Goal: Task Accomplishment & Management: Use online tool/utility

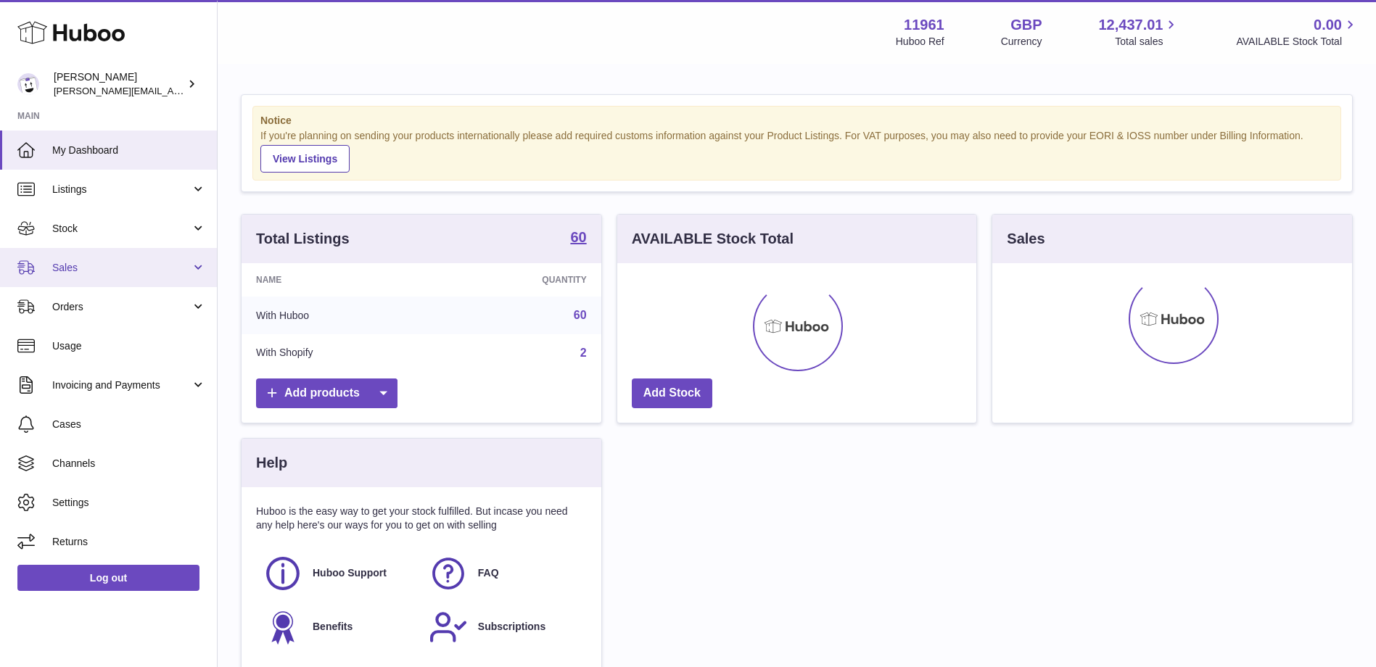
click at [191, 265] on link "Sales" at bounding box center [108, 267] width 217 height 39
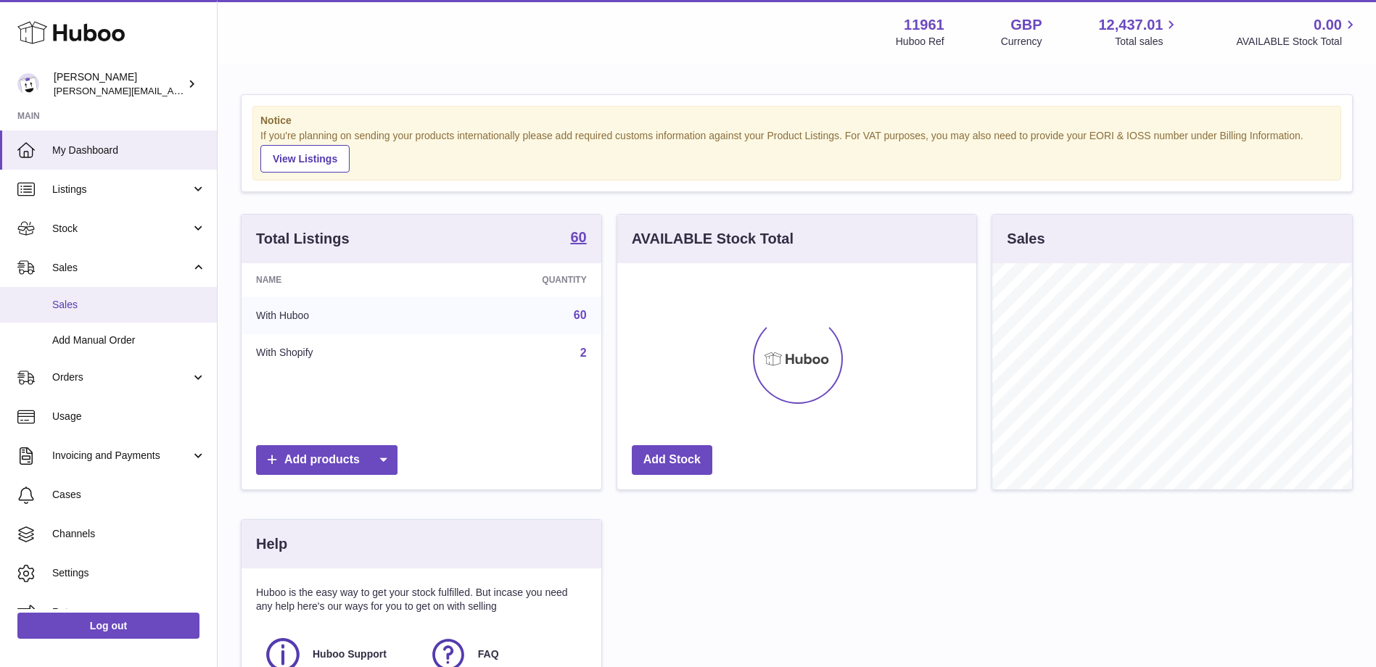
scroll to position [226, 359]
click at [61, 302] on span "Sales" at bounding box center [129, 305] width 154 height 14
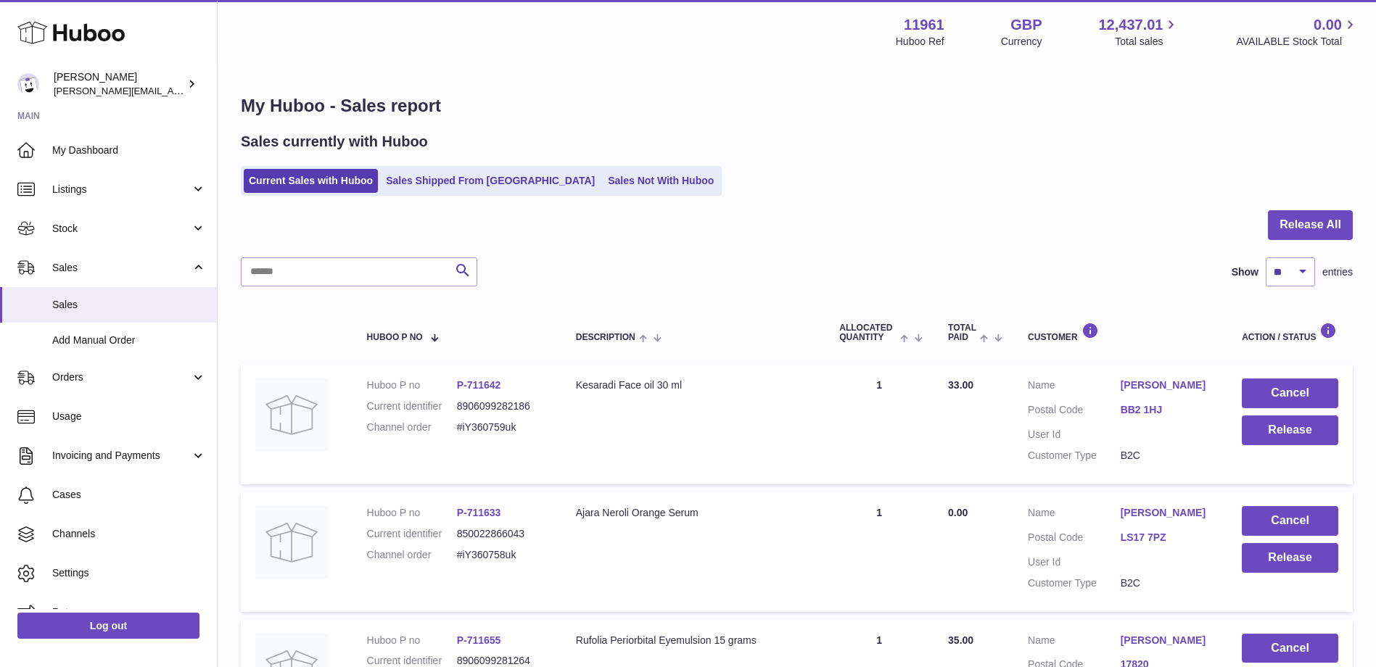
click at [589, 194] on ul "Current Sales with Huboo Sales Shipped From [GEOGRAPHIC_DATA] Sales Not With Hu…" at bounding box center [481, 181] width 481 height 30
click at [603, 183] on link "Sales Not With Huboo" at bounding box center [661, 181] width 116 height 24
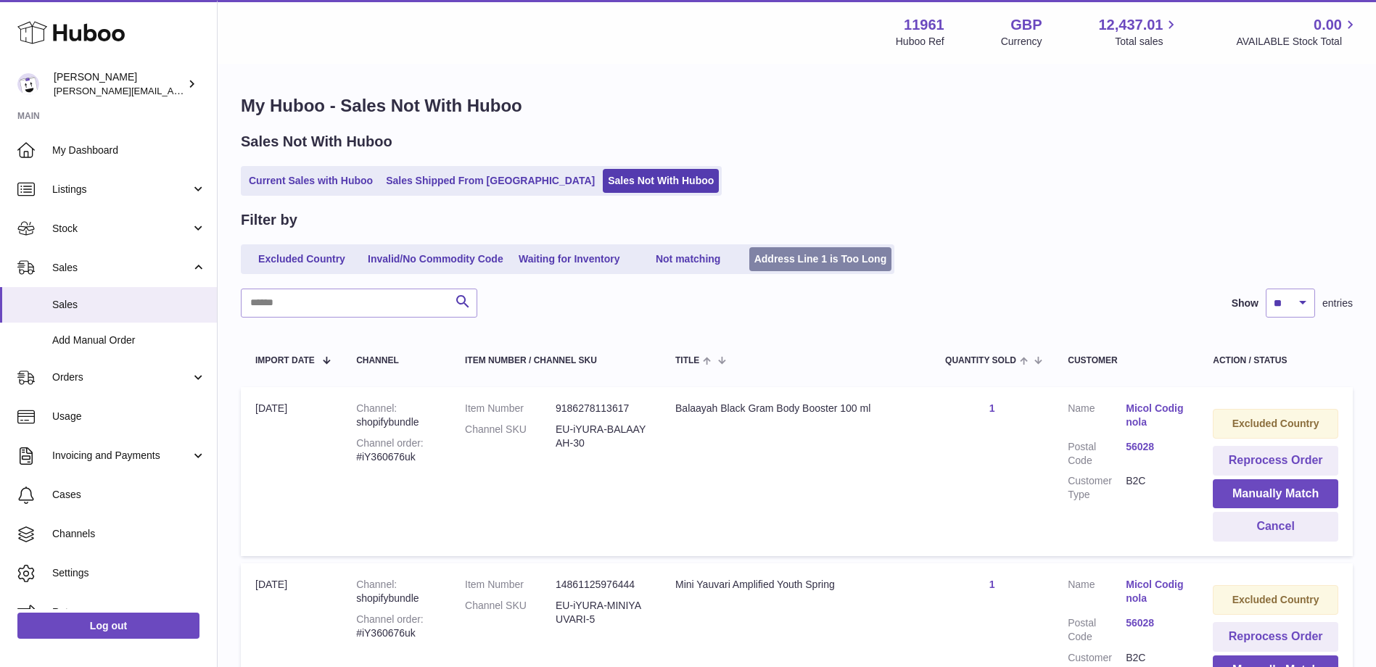
click at [811, 259] on link "Address Line 1 is Too Long" at bounding box center [820, 259] width 143 height 24
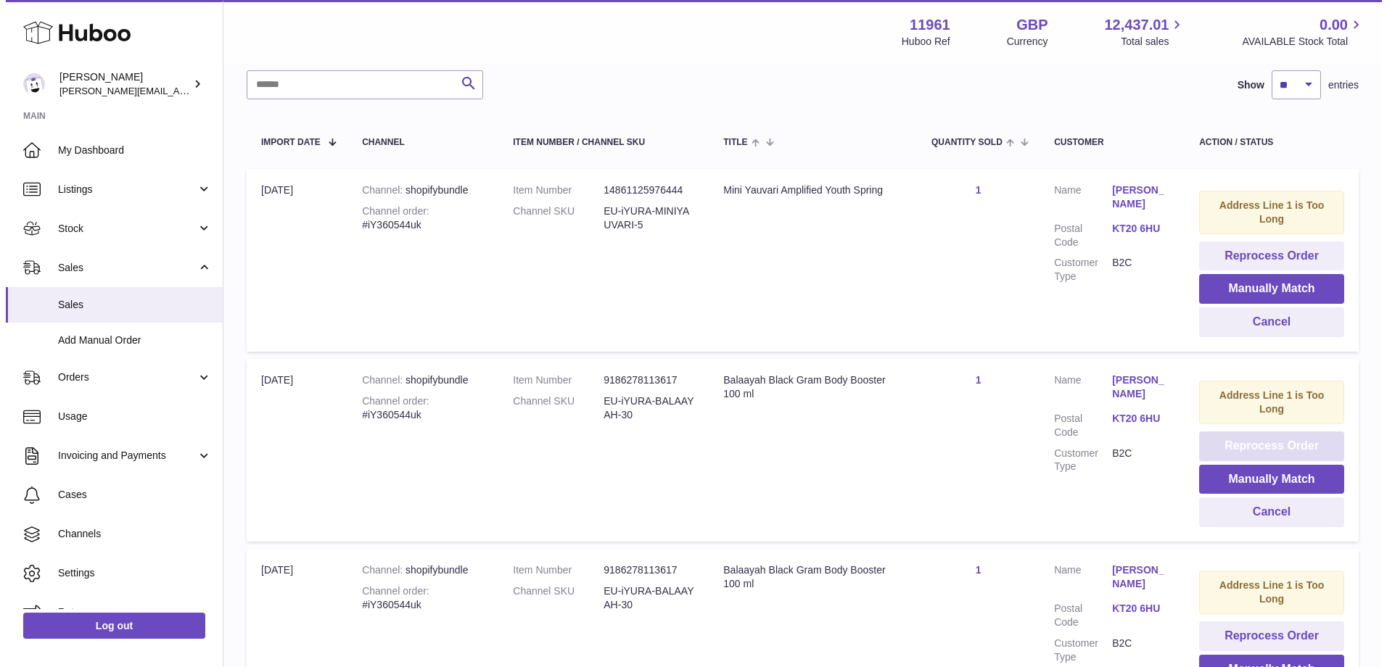
scroll to position [187, 0]
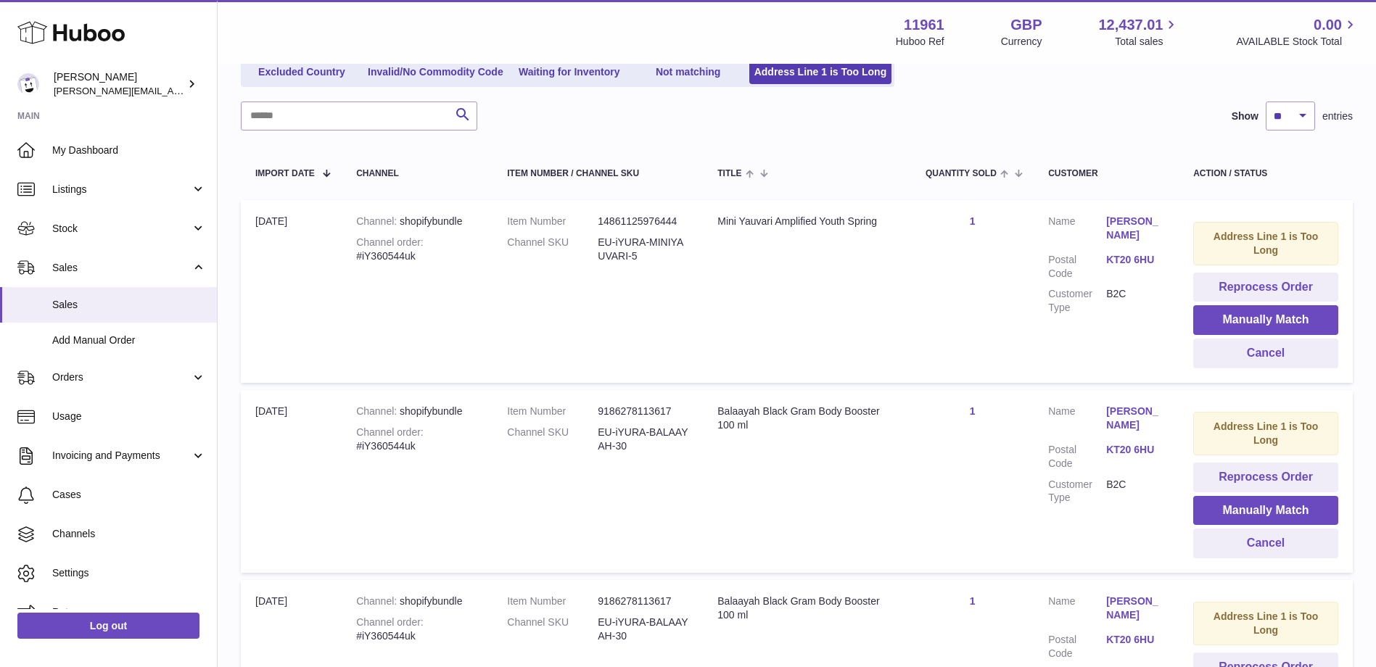
click at [1120, 223] on link "Sophia Michael" at bounding box center [1135, 229] width 58 height 28
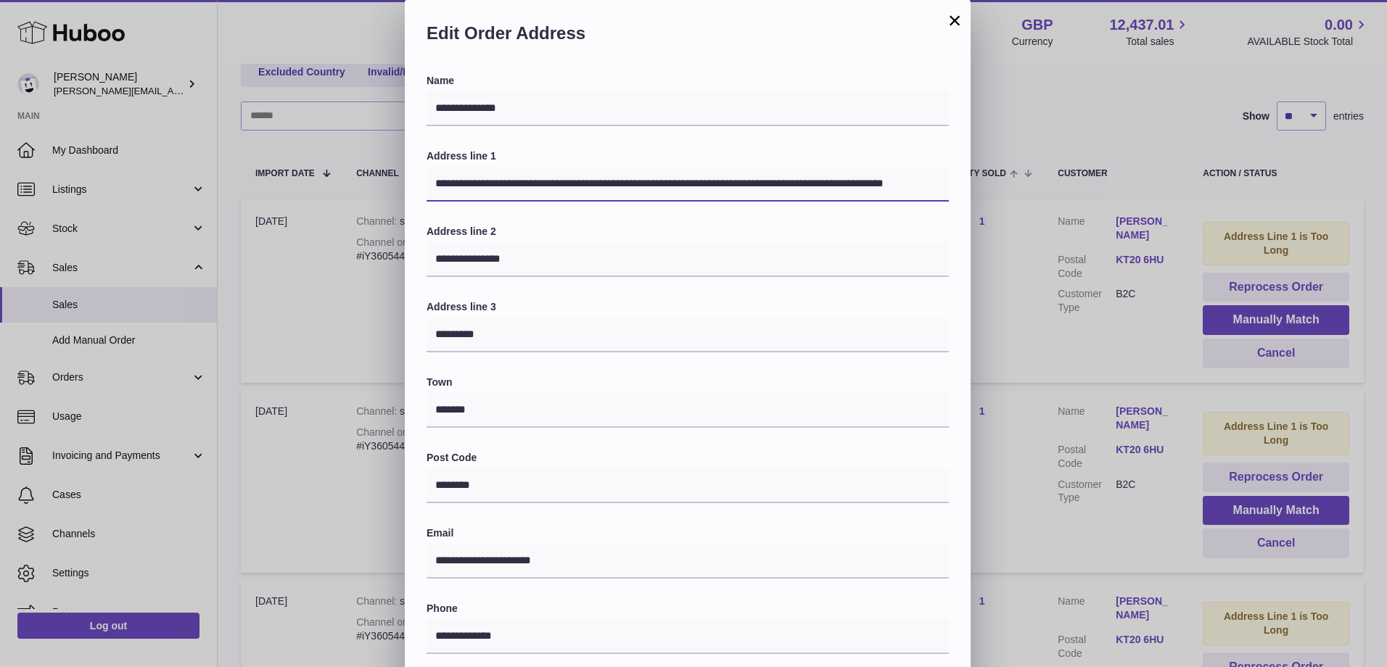
scroll to position [0, 49]
drag, startPoint x: 662, startPoint y: 183, endPoint x: 1165, endPoint y: 172, distance: 502.7
click at [1165, 172] on div "**********" at bounding box center [693, 435] width 1387 height 870
drag, startPoint x: 569, startPoint y: 183, endPoint x: 732, endPoint y: 175, distance: 163.4
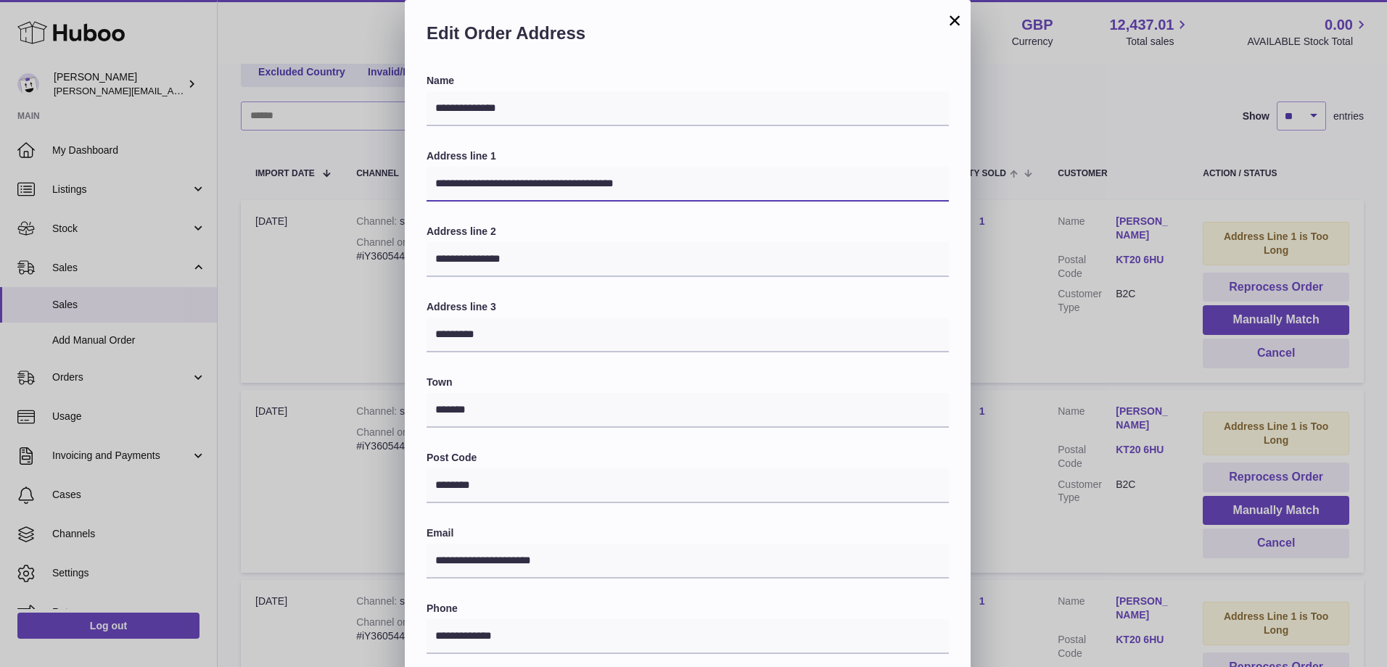
click at [732, 175] on input "**********" at bounding box center [687, 184] width 522 height 35
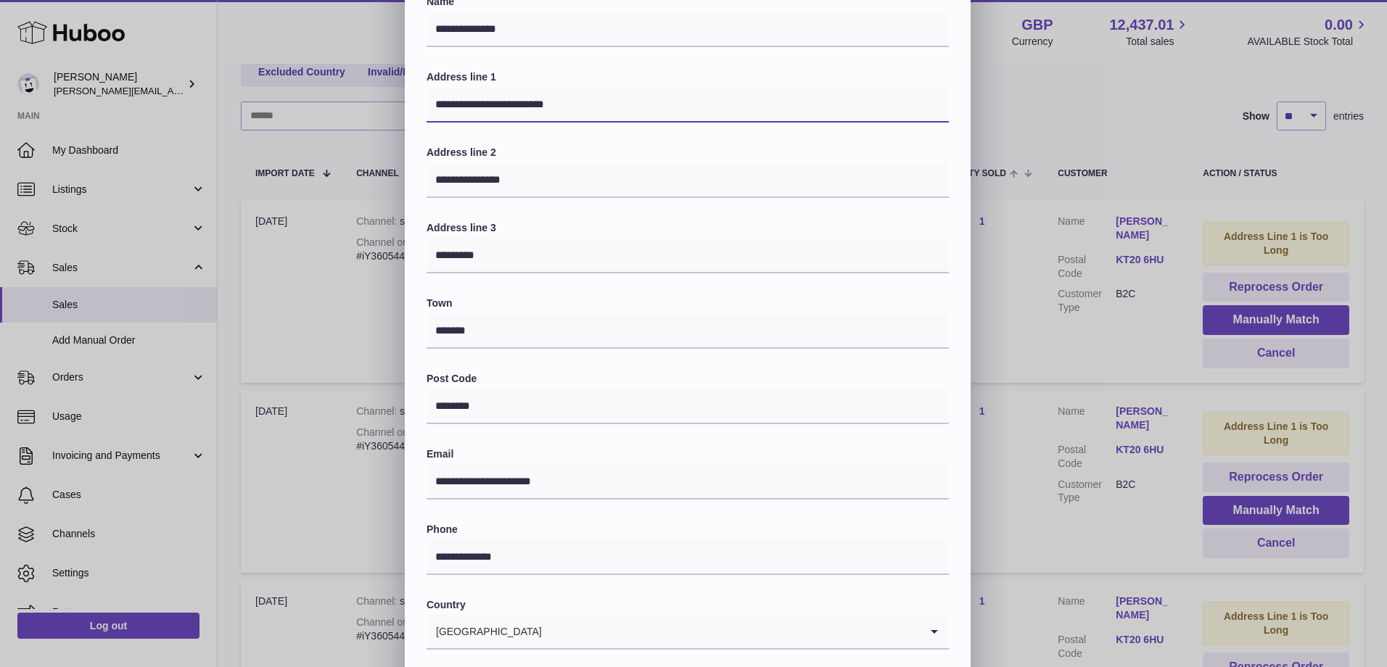
scroll to position [204, 0]
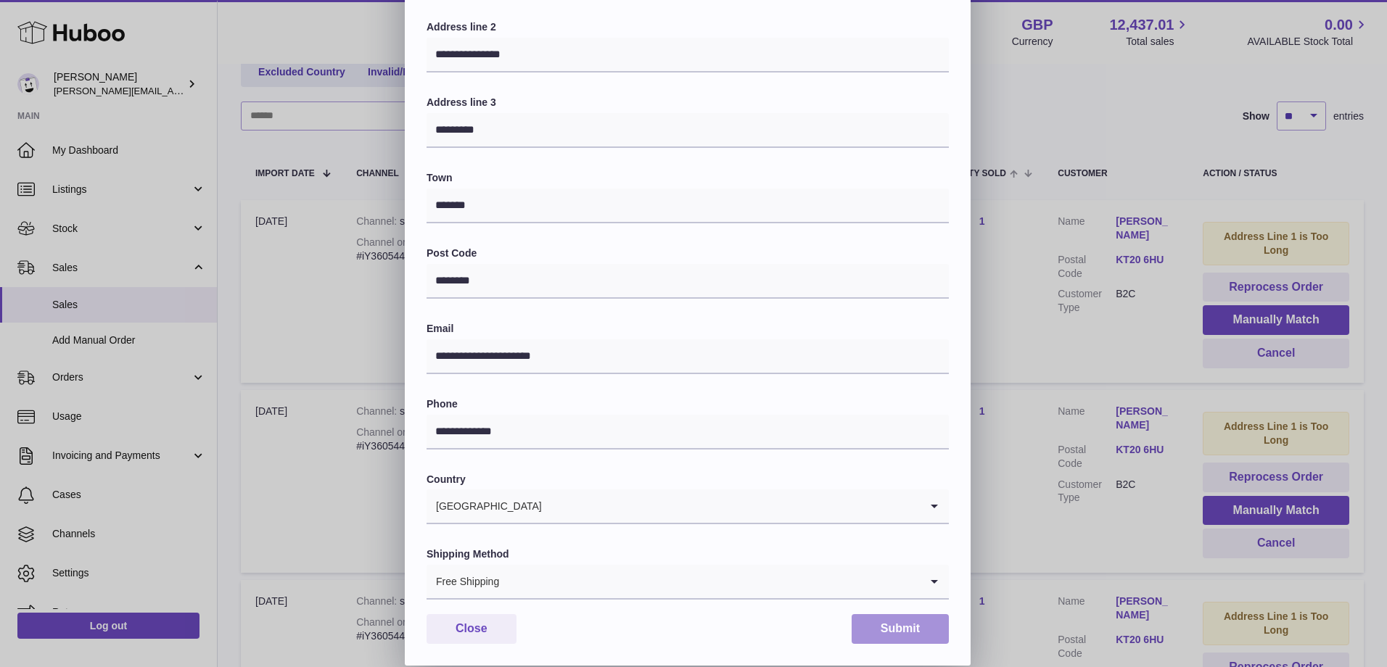
type input "**********"
click at [891, 632] on button "Submit" at bounding box center [899, 629] width 97 height 30
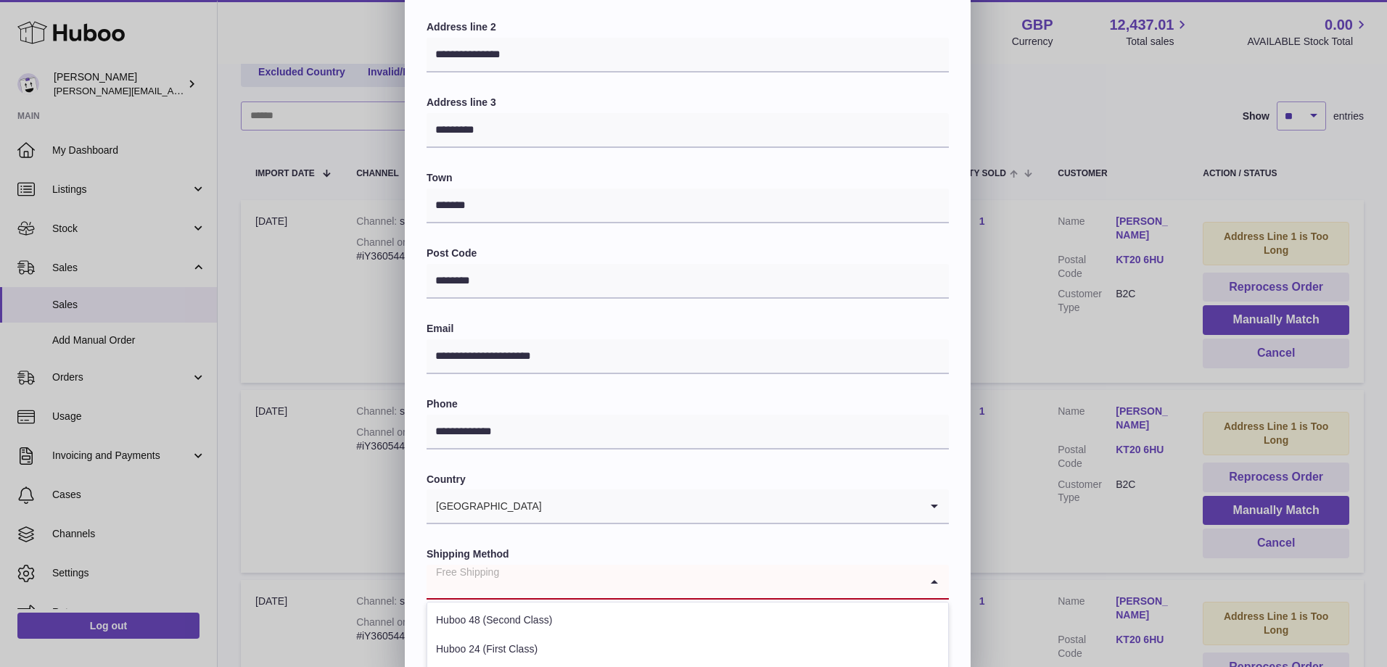
click at [474, 590] on div "Free Shipping" at bounding box center [672, 581] width 493 height 33
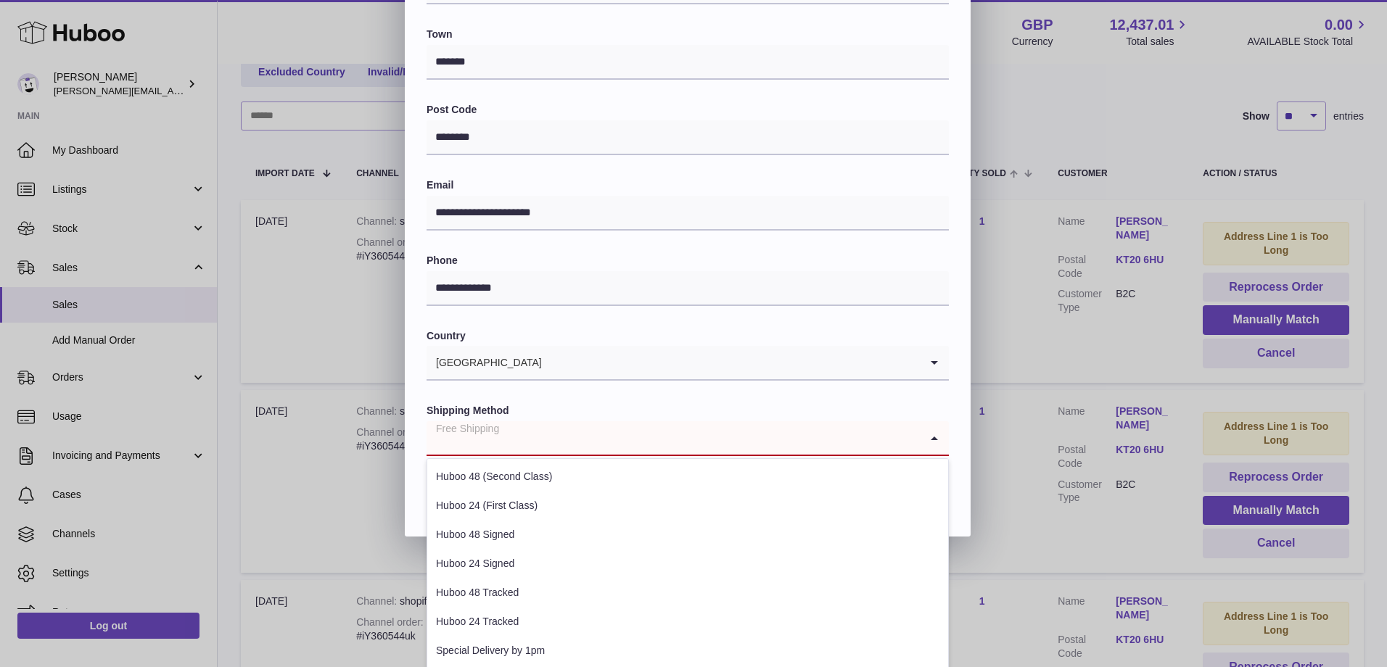
scroll to position [350, 0]
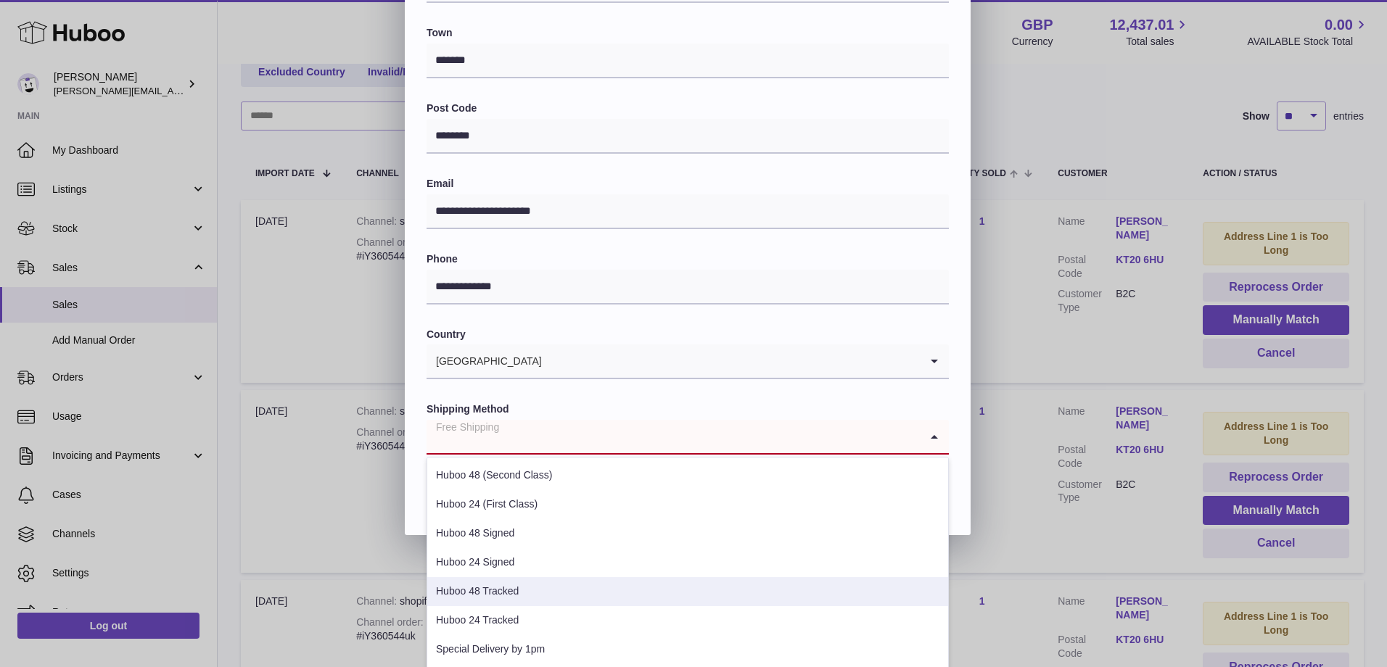
click at [496, 595] on li "Huboo 48 Tracked" at bounding box center [687, 591] width 521 height 29
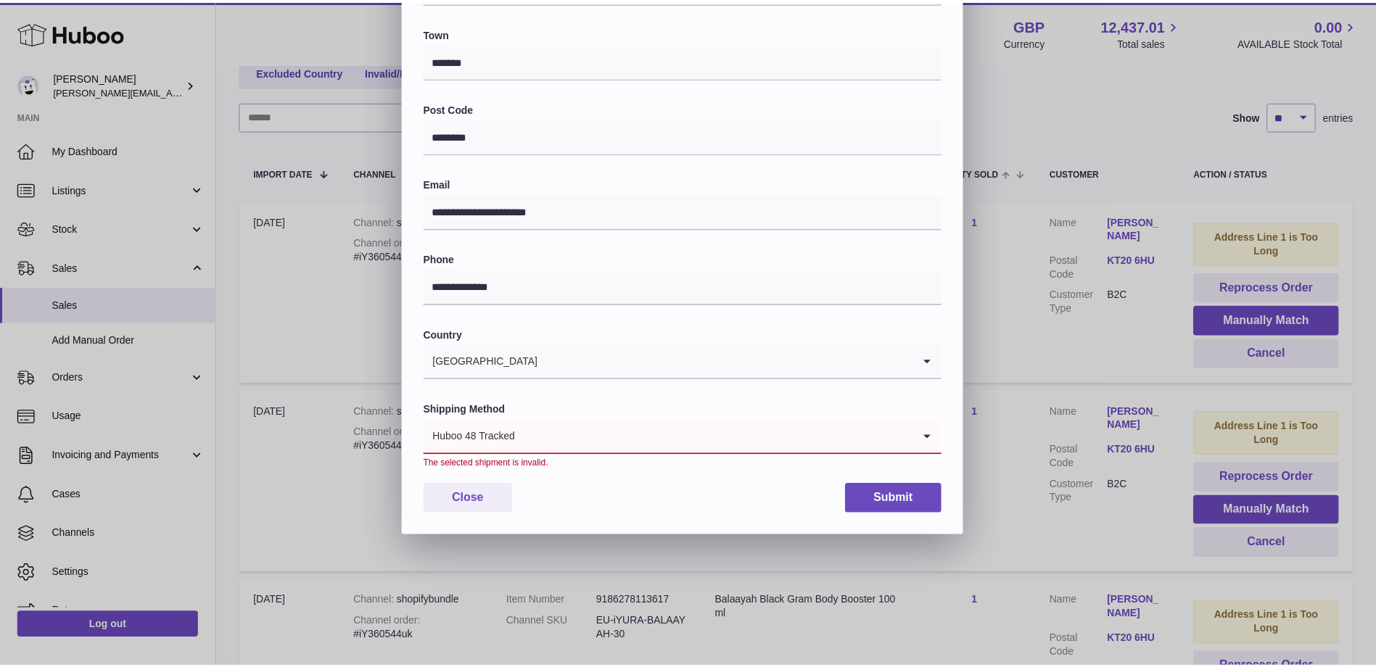
scroll to position [219, 0]
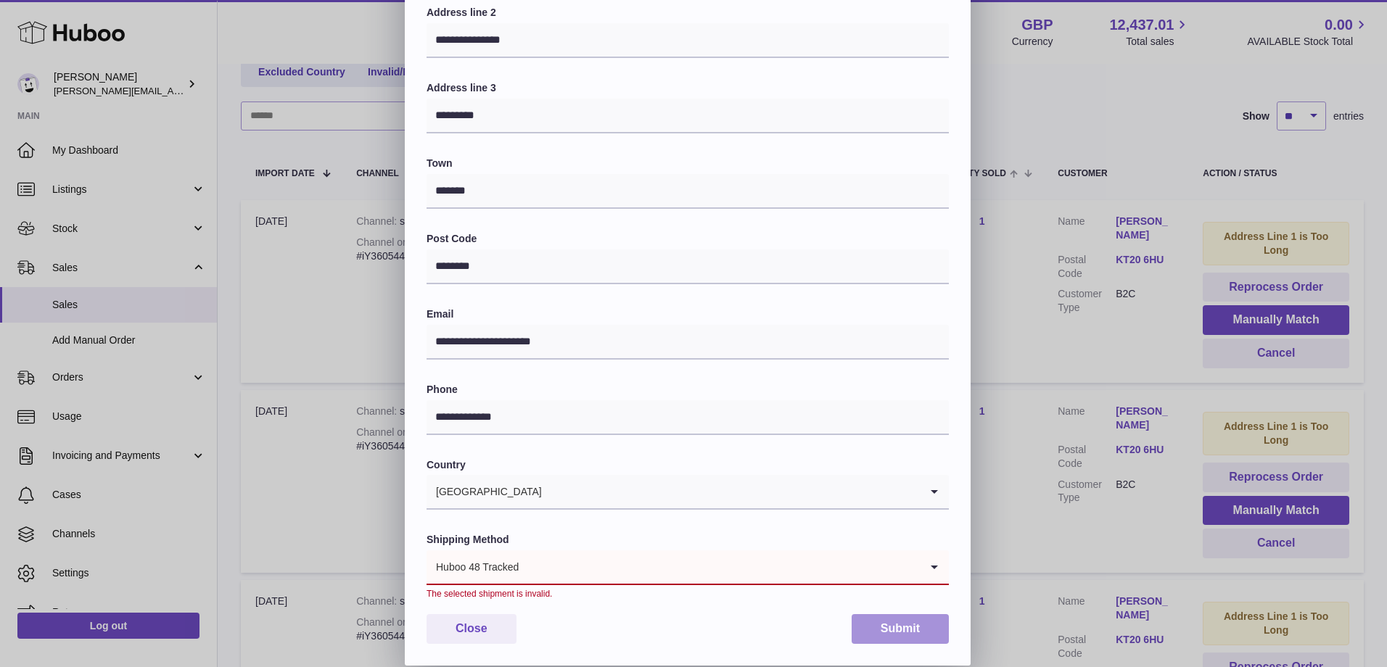
click at [886, 630] on button "Submit" at bounding box center [899, 629] width 97 height 30
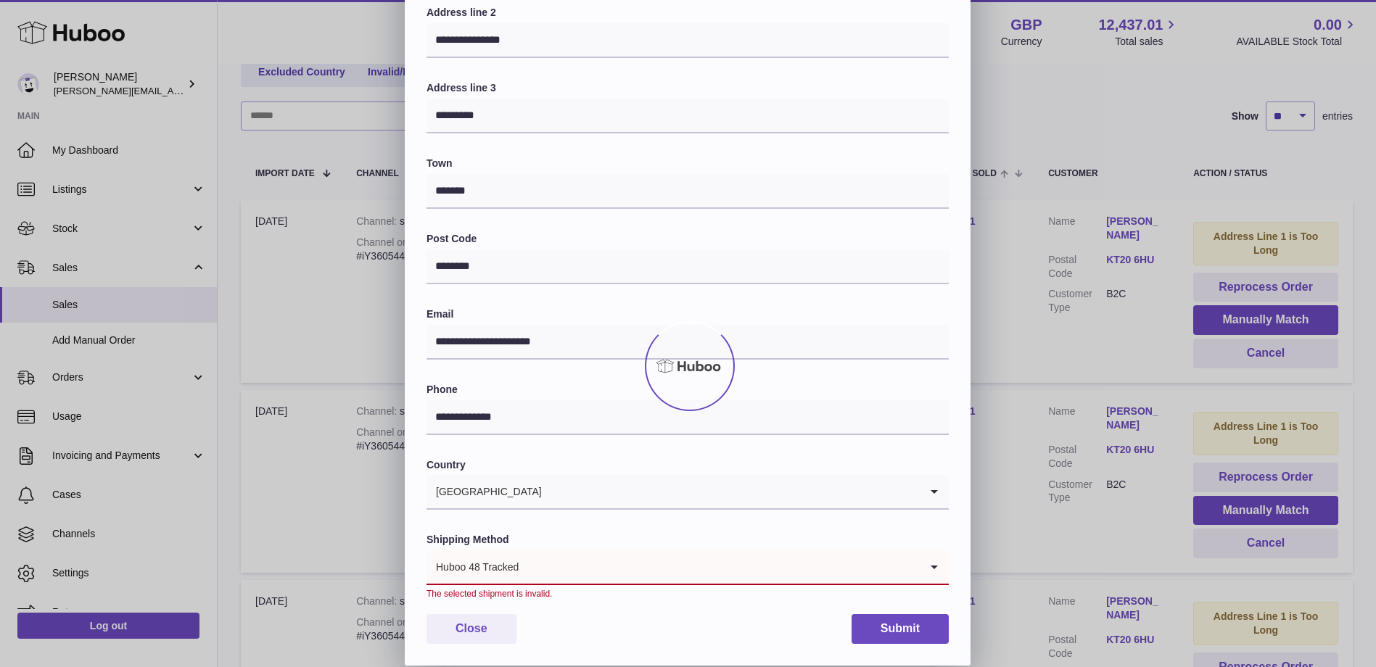
scroll to position [0, 0]
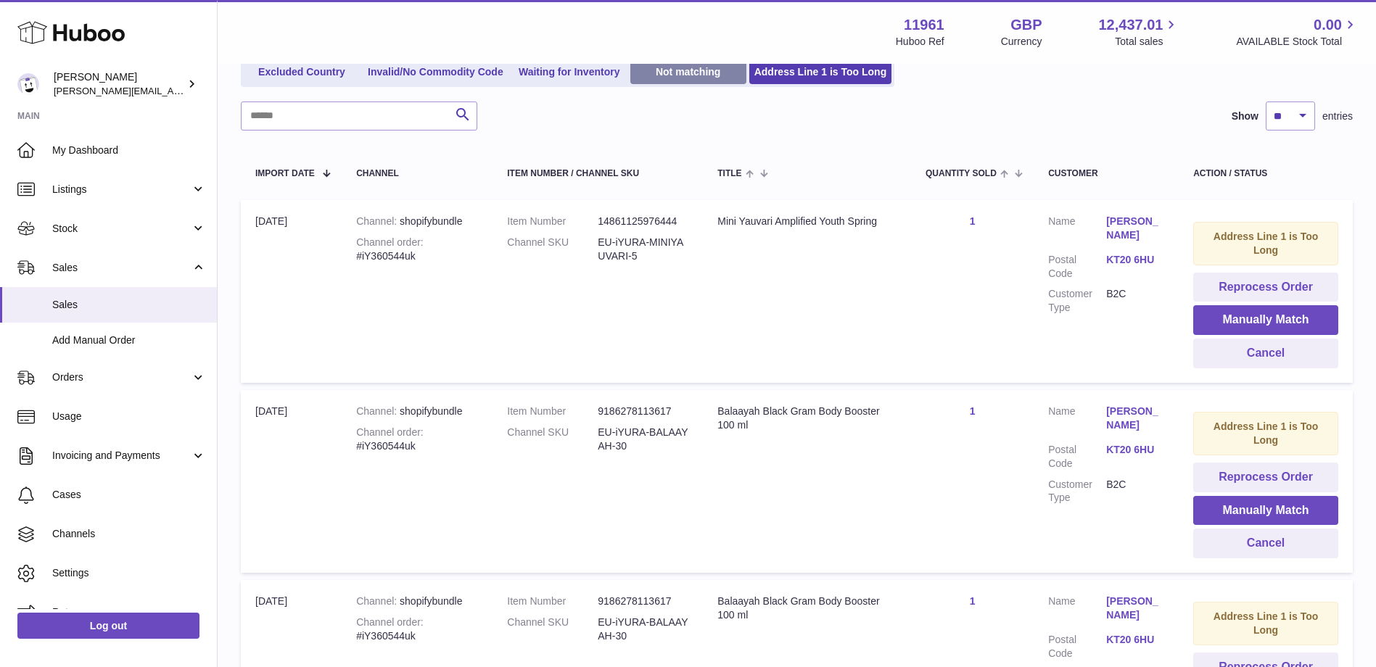
click at [678, 78] on link "Not matching" at bounding box center [688, 72] width 116 height 24
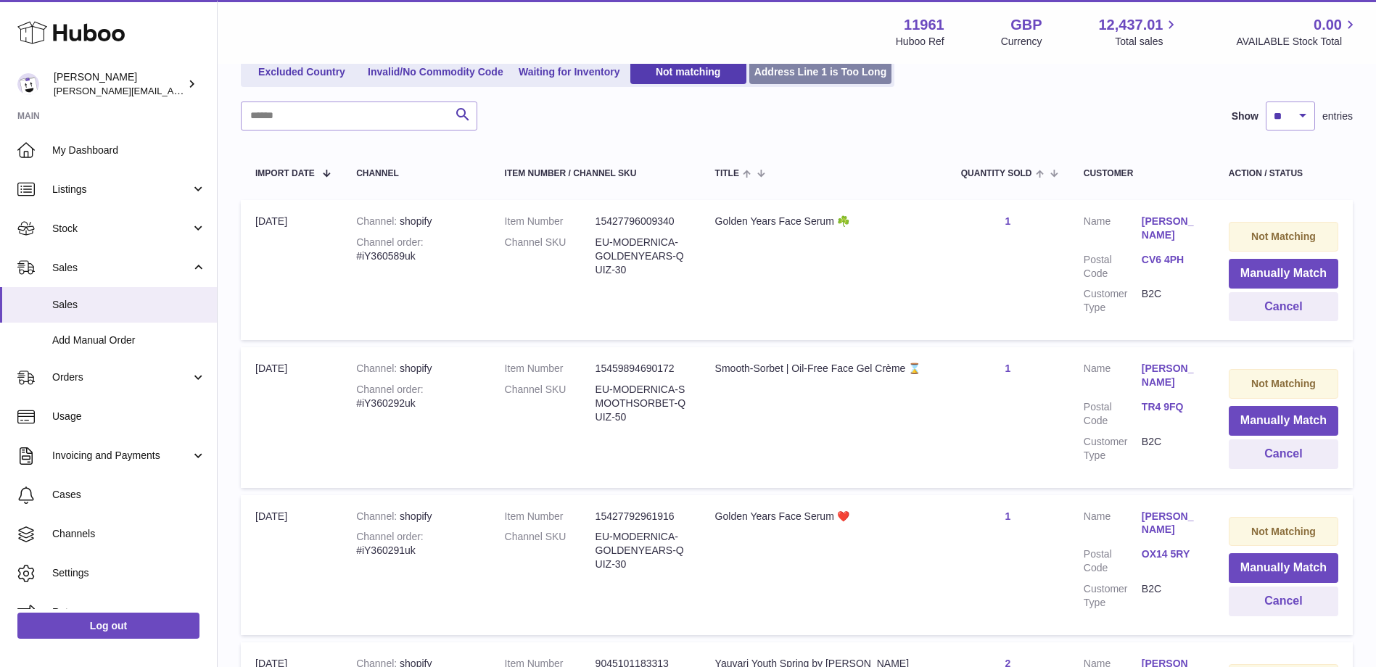
click at [787, 78] on link "Address Line 1 is Too Long" at bounding box center [820, 72] width 143 height 24
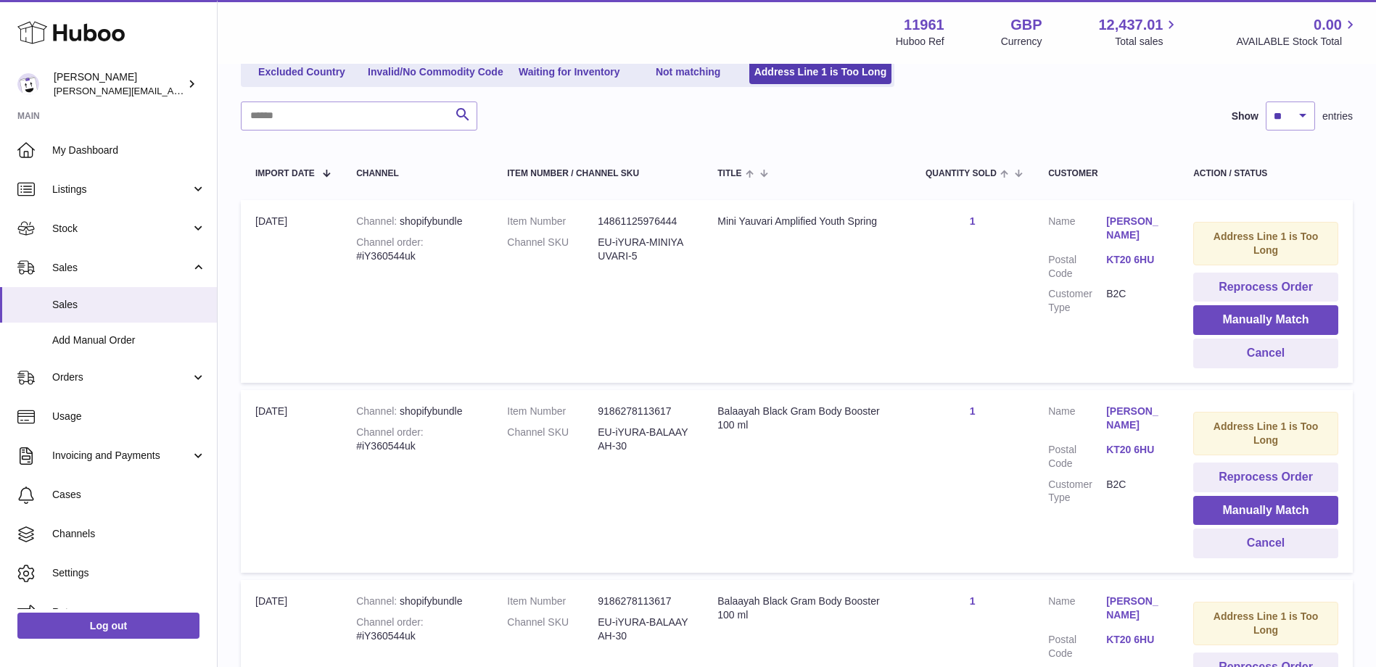
click at [711, 86] on ul "Excluded Country Invalid/No Commodity Code Waiting for Inventory Not matching A…" at bounding box center [567, 72] width 653 height 30
click at [737, 199] on table "Import date Channel Item Number / Channel SKU Title Quantity Sold Customer Acti…" at bounding box center [797, 457] width 1112 height 625
click at [532, 88] on div "Filter by Excluded Country Invalid/No Commodity Code Waiting for Inventory Not …" at bounding box center [797, 396] width 1112 height 747
click at [550, 79] on link "Waiting for Inventory" at bounding box center [569, 72] width 116 height 24
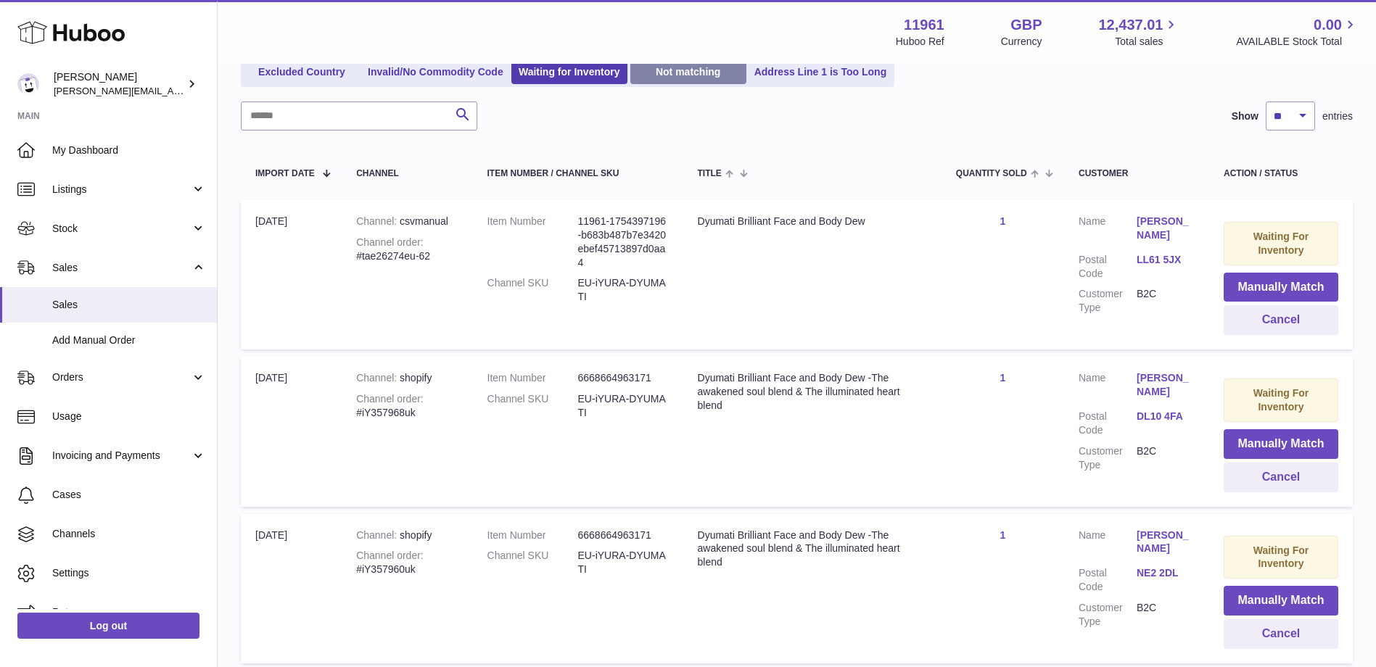
click at [677, 78] on link "Not matching" at bounding box center [688, 72] width 116 height 24
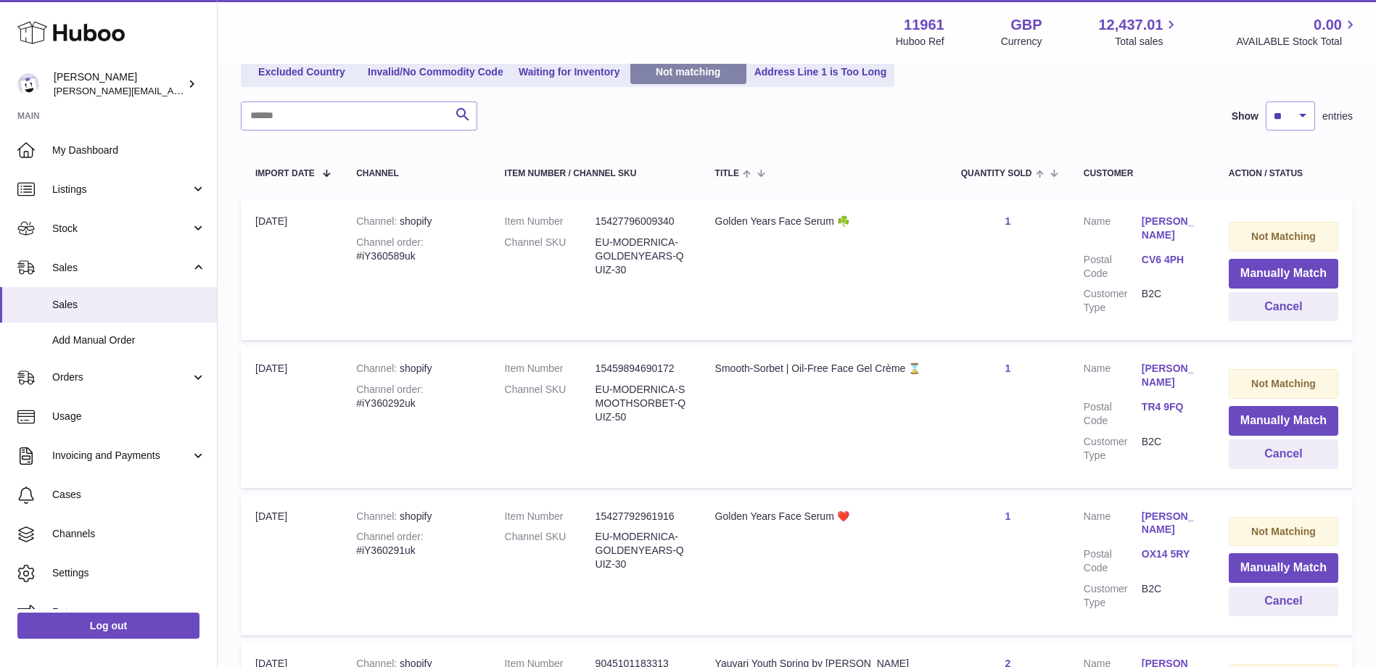
click at [637, 79] on link "Not matching" at bounding box center [688, 72] width 116 height 24
click at [617, 78] on link "Waiting for Inventory" at bounding box center [569, 72] width 116 height 24
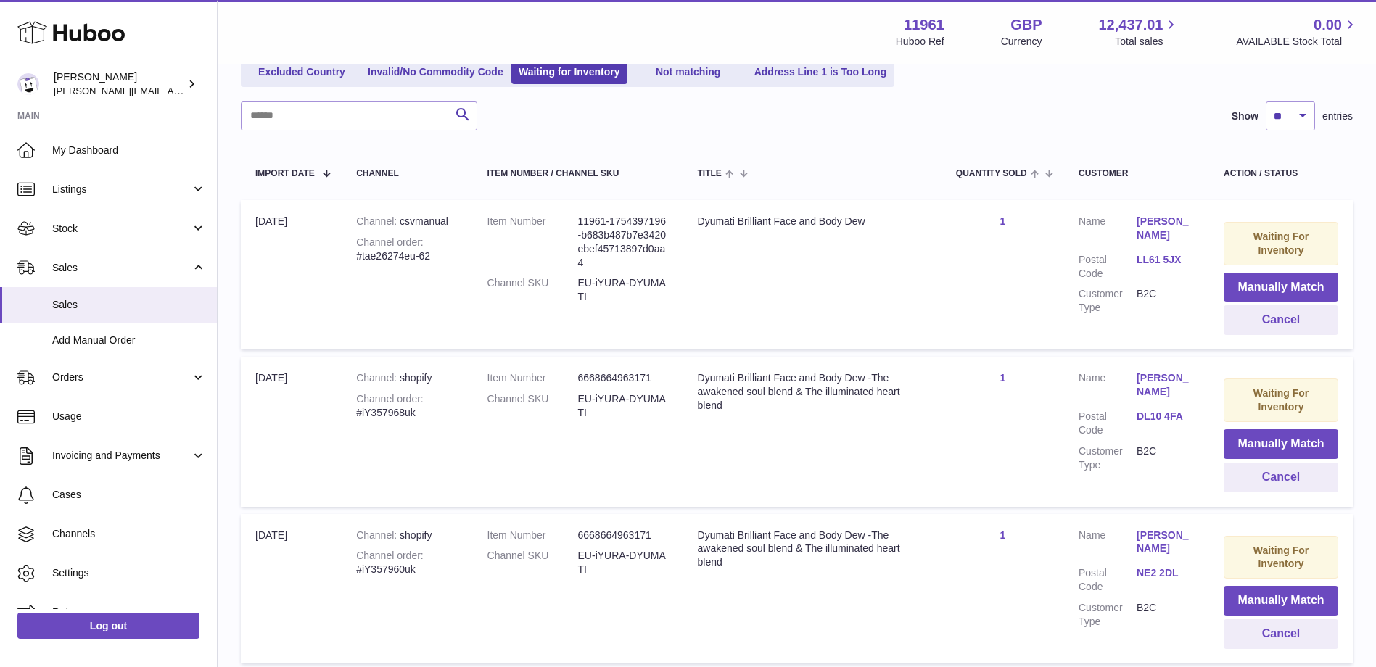
click at [704, 80] on link "Not matching" at bounding box center [688, 72] width 116 height 24
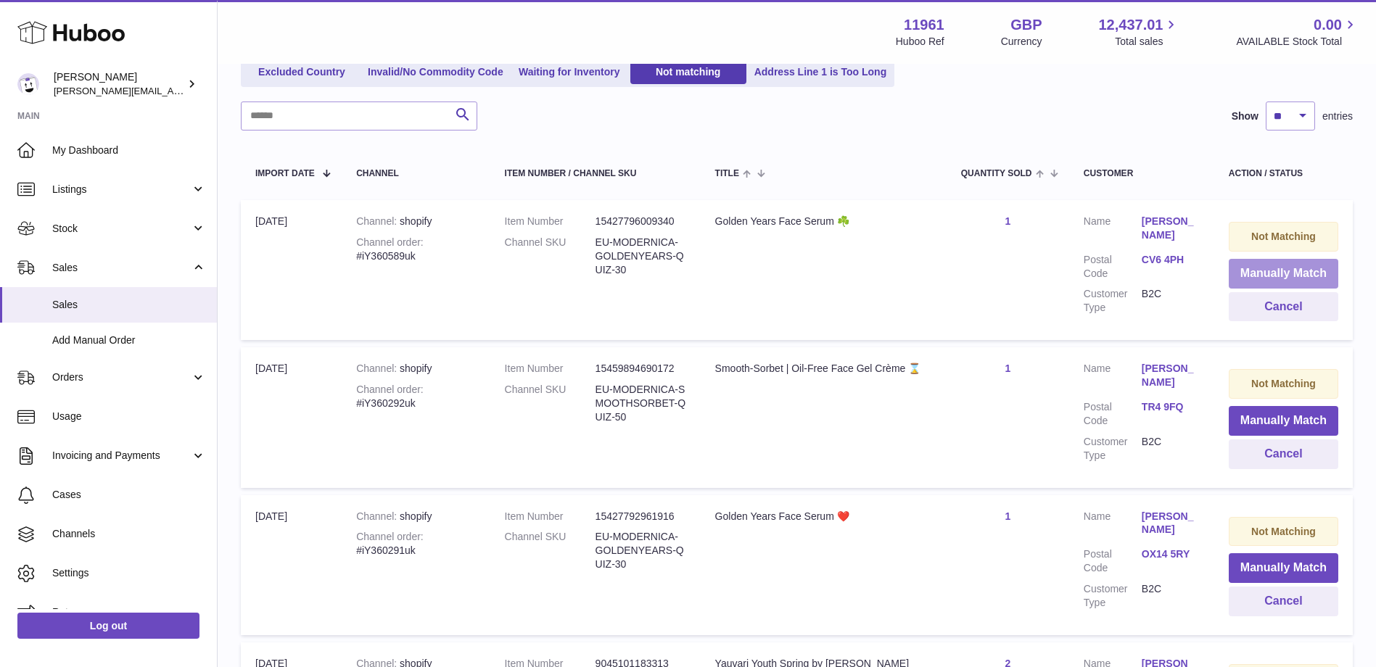
click at [1291, 272] on button "Manually Match" at bounding box center [1282, 274] width 109 height 30
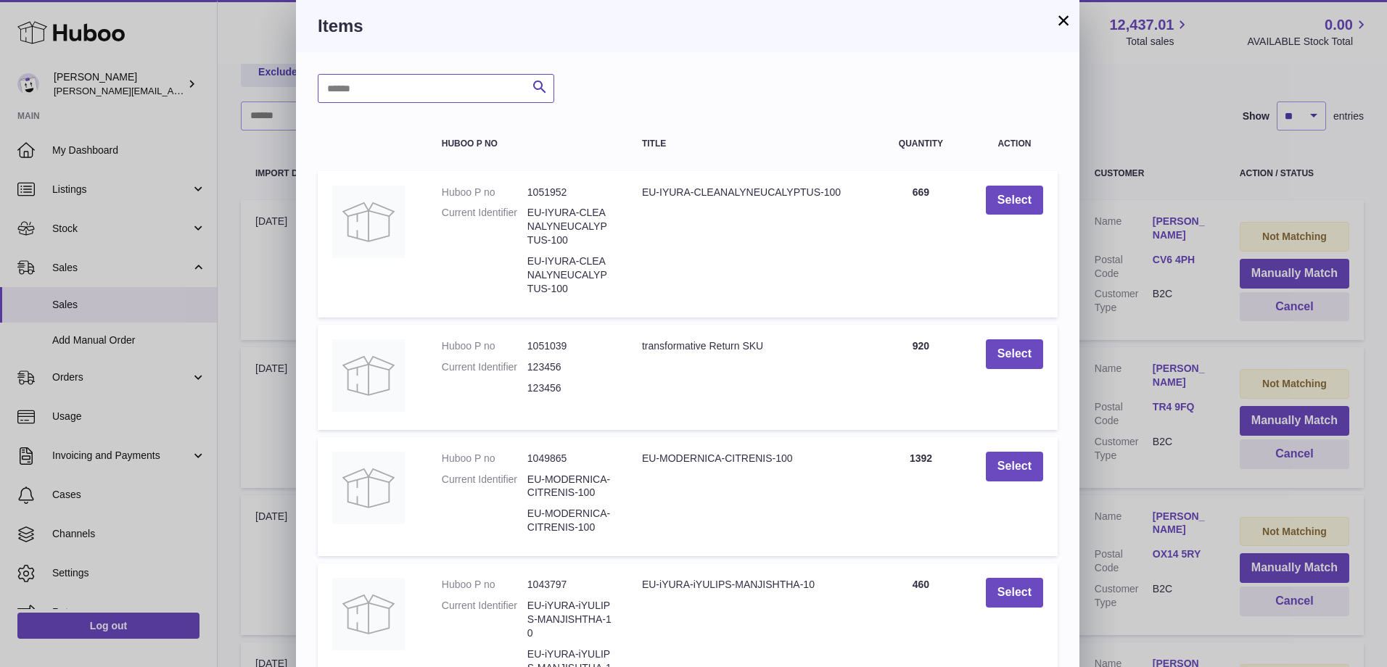
click at [465, 89] on input "text" at bounding box center [436, 88] width 236 height 29
type input "*****"
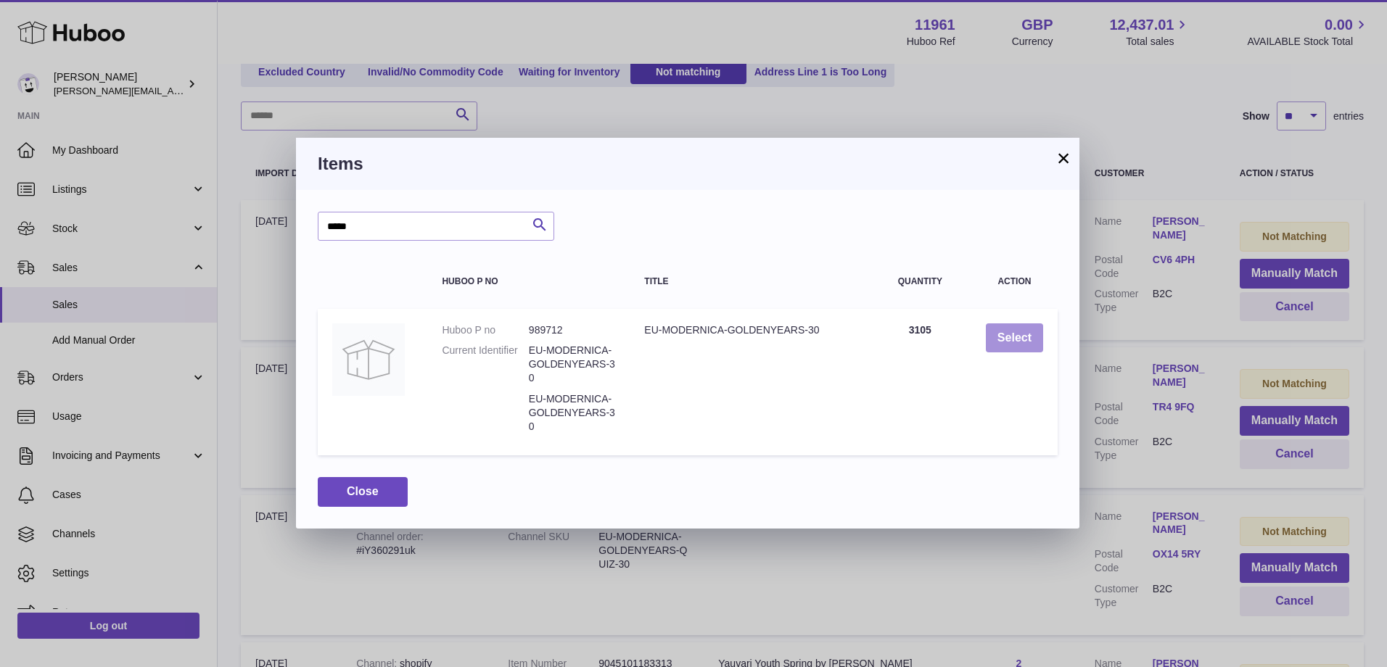
click at [1009, 332] on button "Select" at bounding box center [1013, 338] width 57 height 30
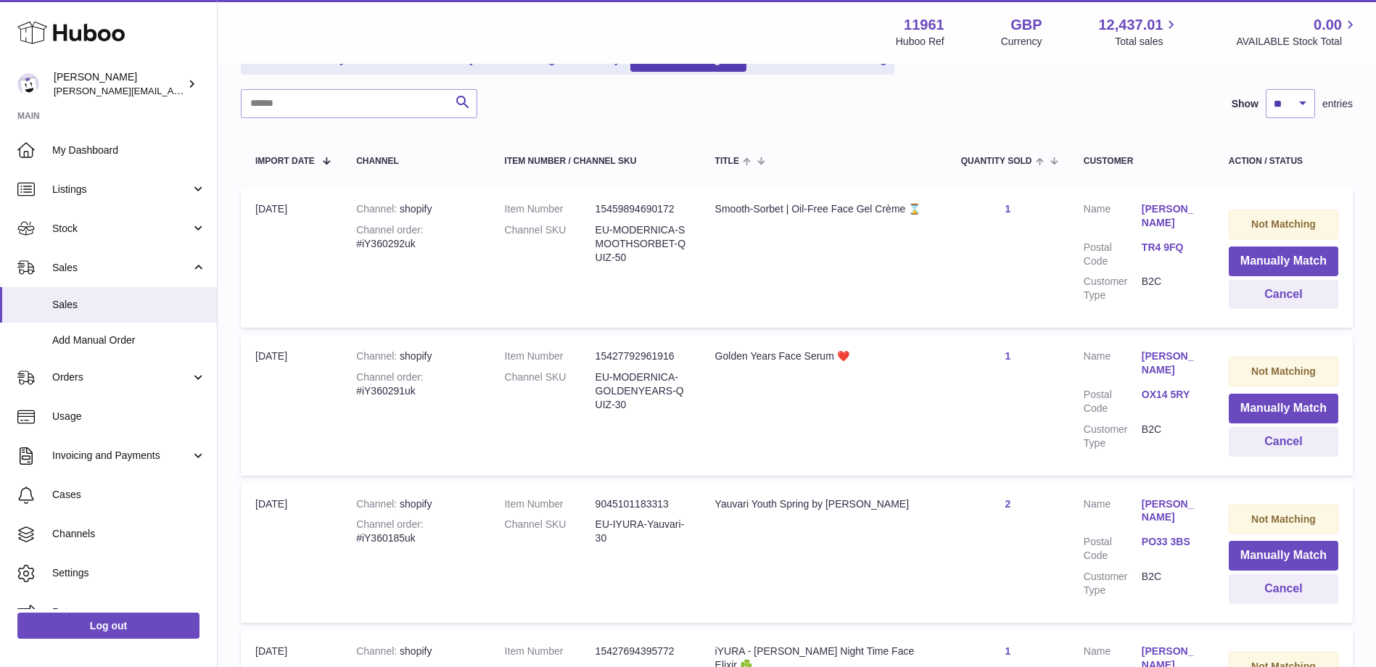
scroll to position [290, 0]
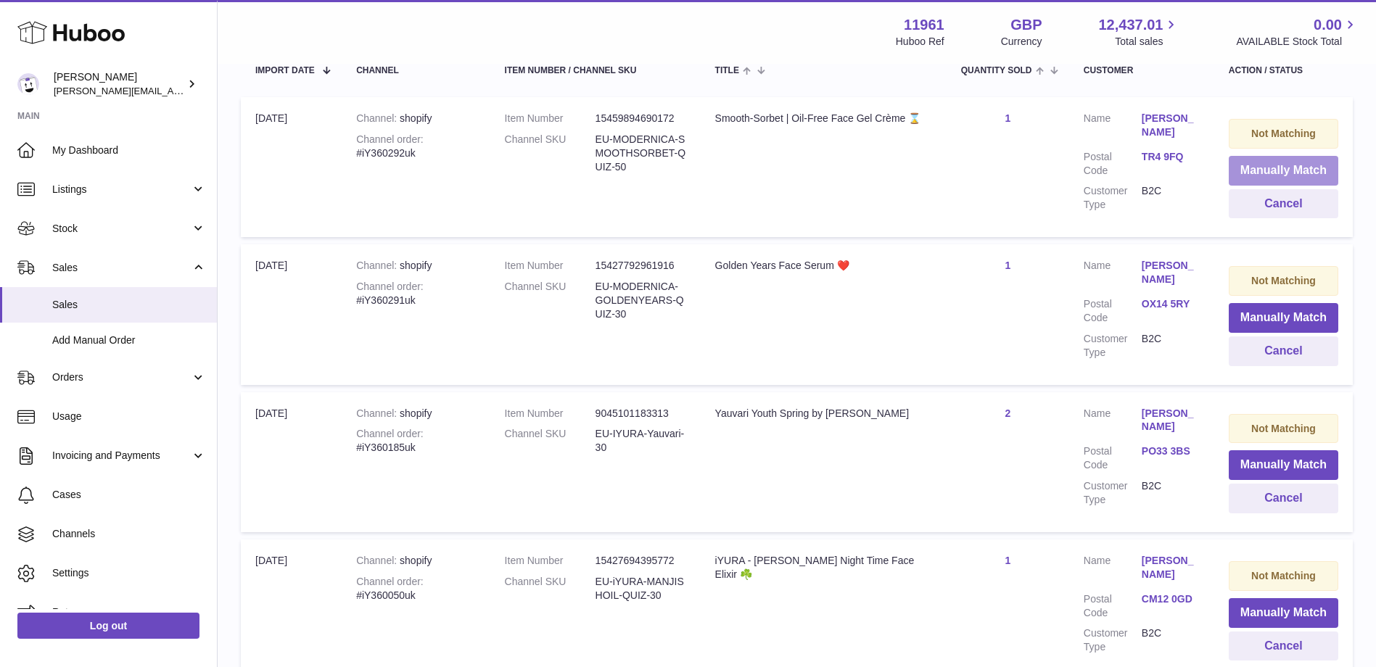
click at [1313, 183] on button "Manually Match" at bounding box center [1282, 171] width 109 height 30
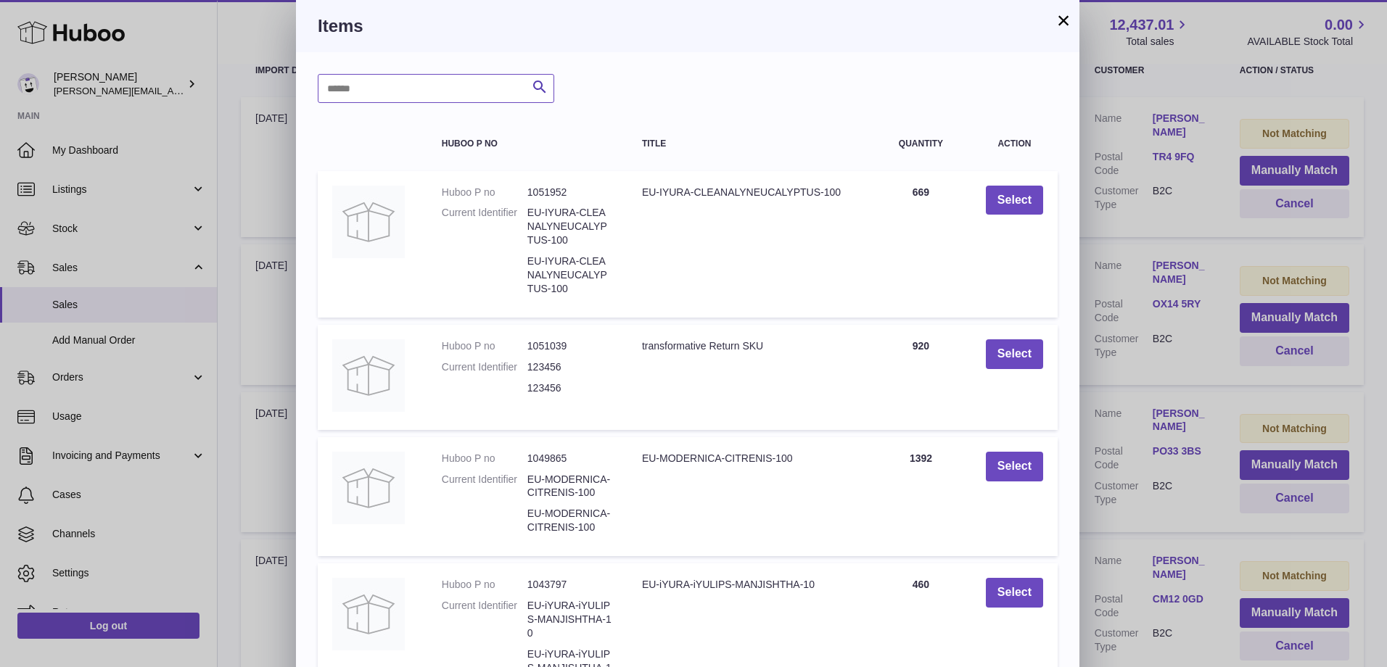
click at [479, 87] on input "text" at bounding box center [436, 88] width 236 height 29
type input "******"
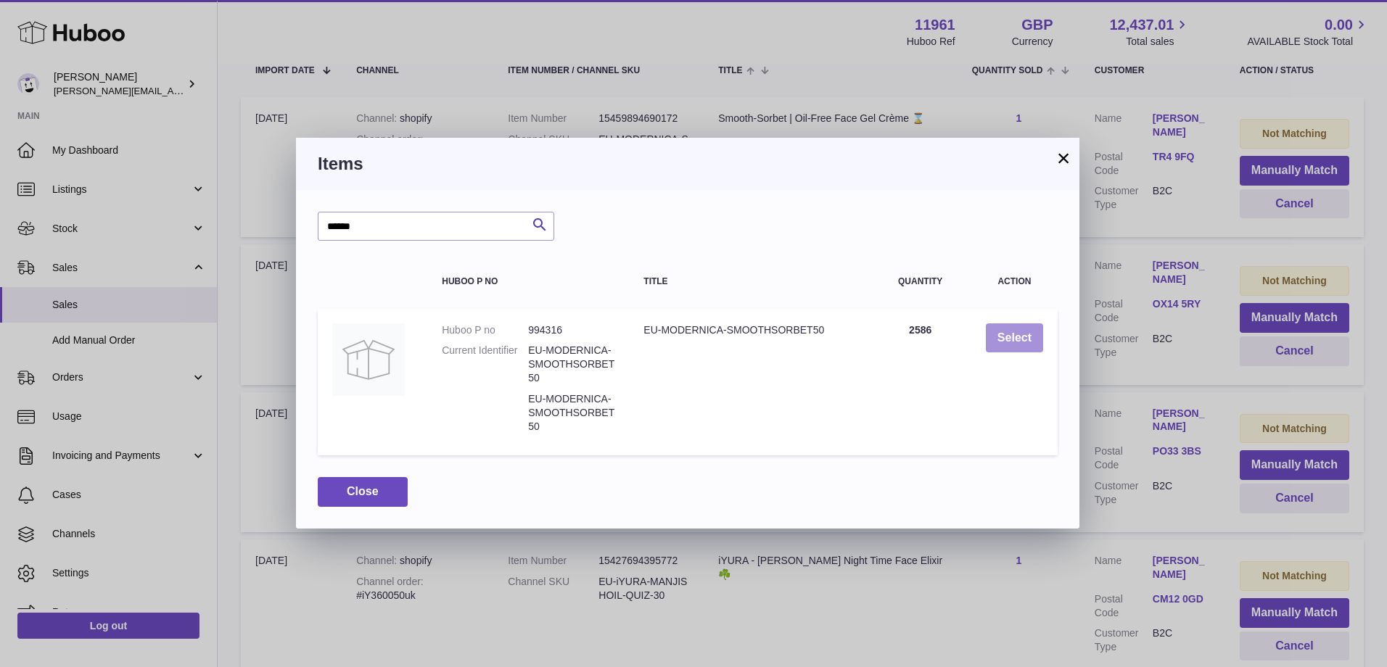
click at [1012, 326] on button "Select" at bounding box center [1013, 338] width 57 height 30
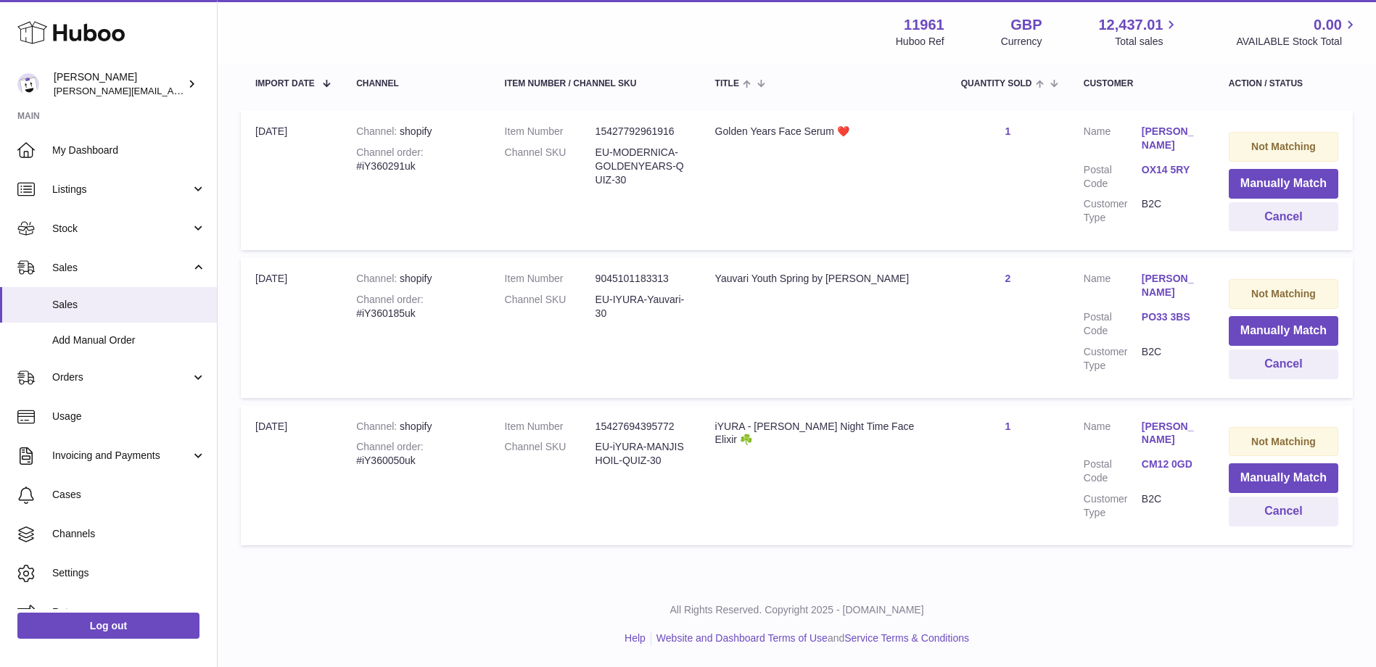
scroll to position [273, 0]
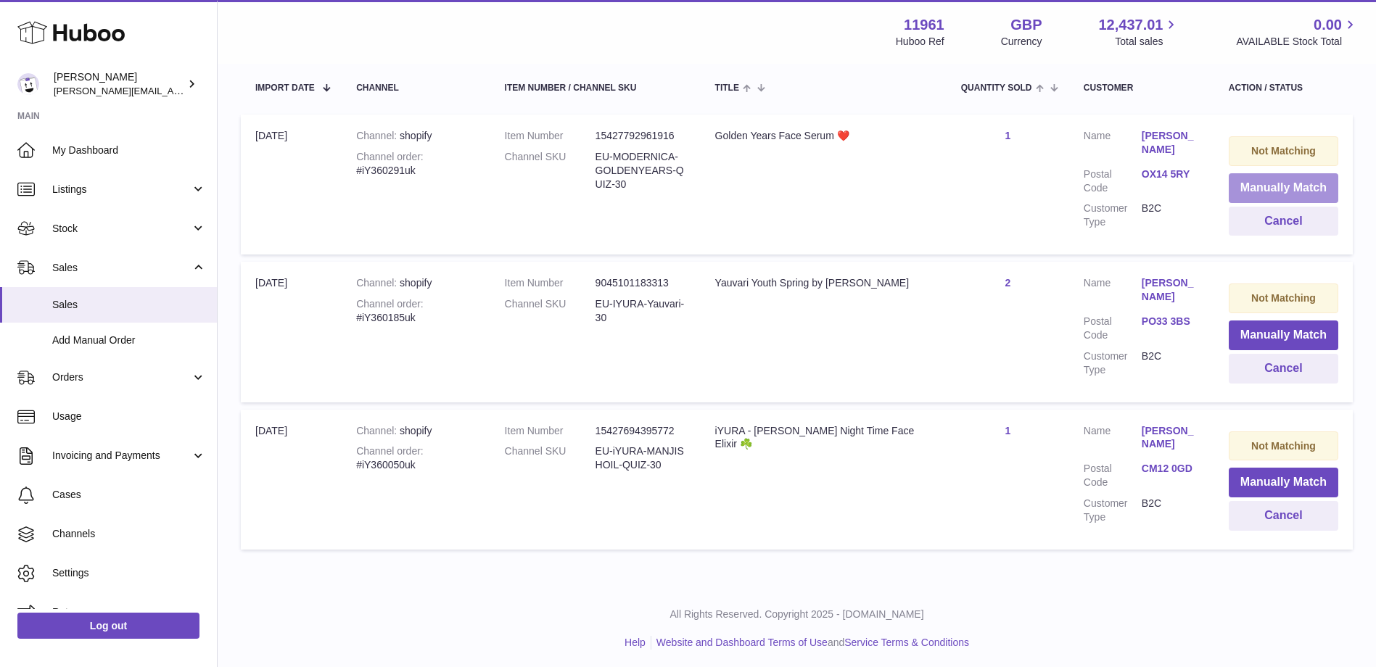
click at [1241, 182] on button "Manually Match" at bounding box center [1282, 188] width 109 height 30
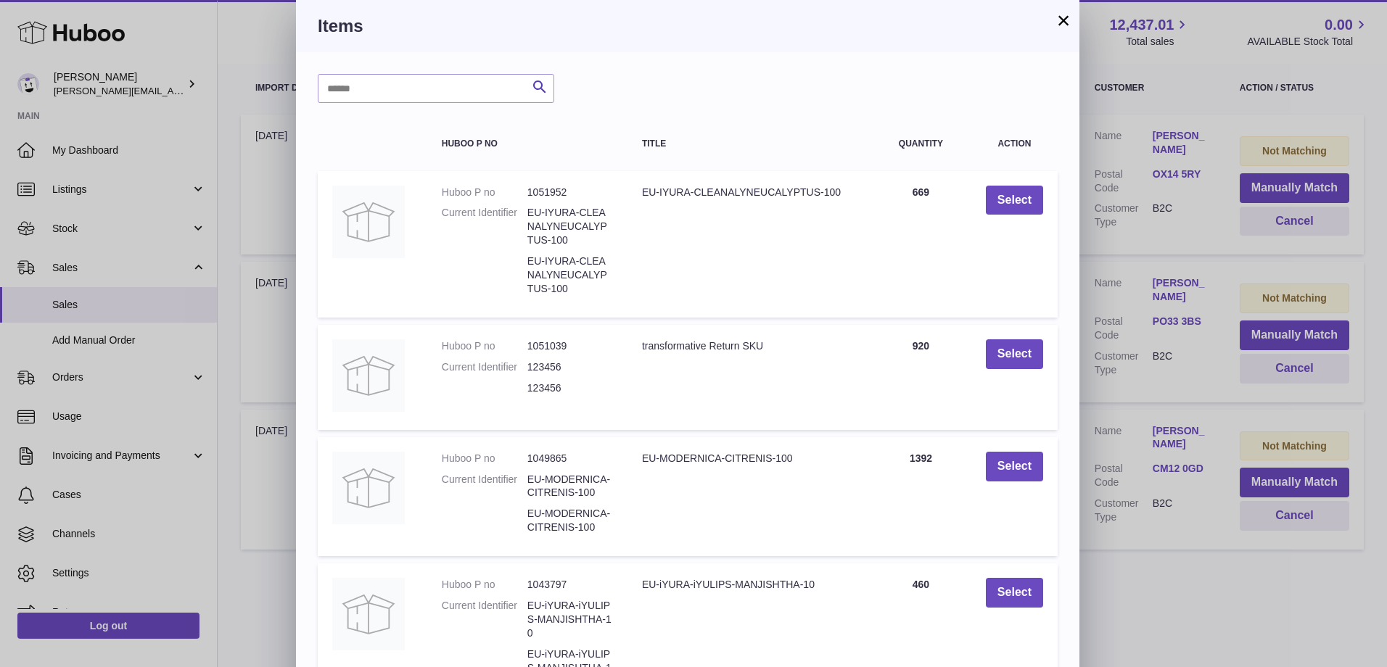
drag, startPoint x: 942, startPoint y: 18, endPoint x: 858, endPoint y: 215, distance: 213.8
click at [858, 215] on div "× Items Search Huboo P no Title Quantity Action Huboo P no 1051952 Current Iden…" at bounding box center [687, 481] width 783 height 963
click at [1064, 16] on button "×" at bounding box center [1062, 20] width 17 height 17
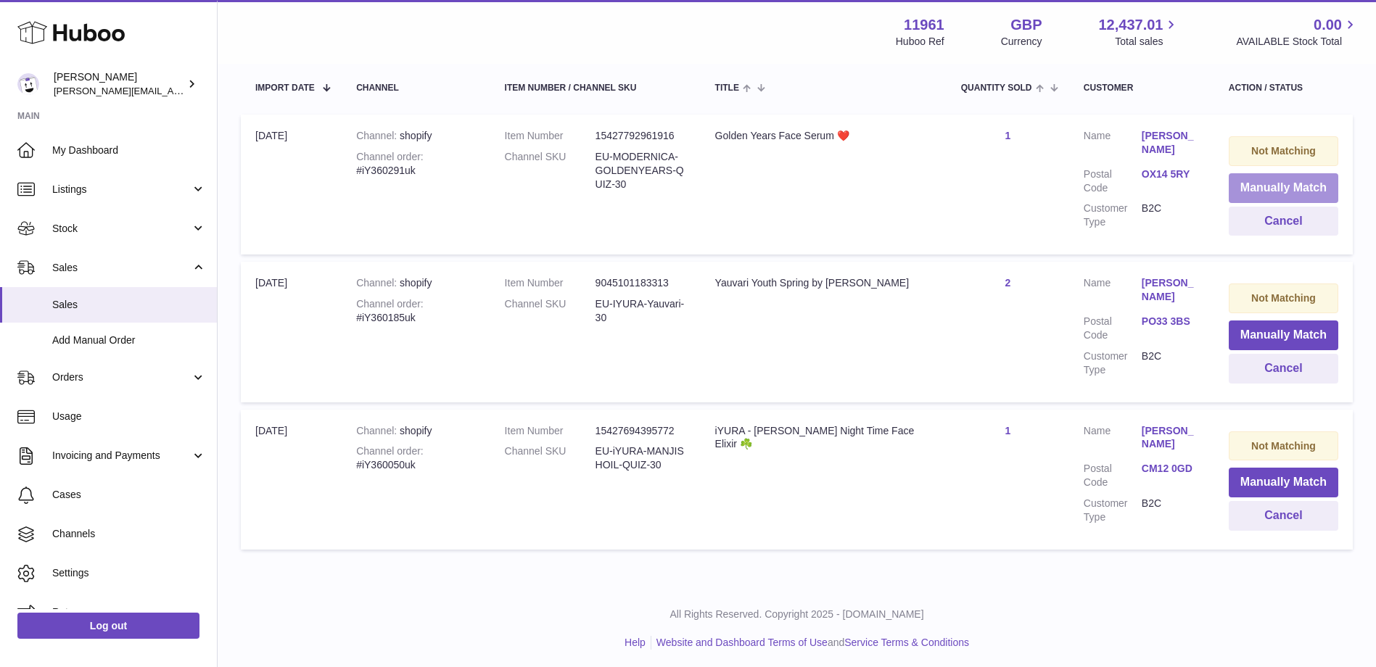
click at [1261, 195] on button "Manually Match" at bounding box center [1282, 188] width 109 height 30
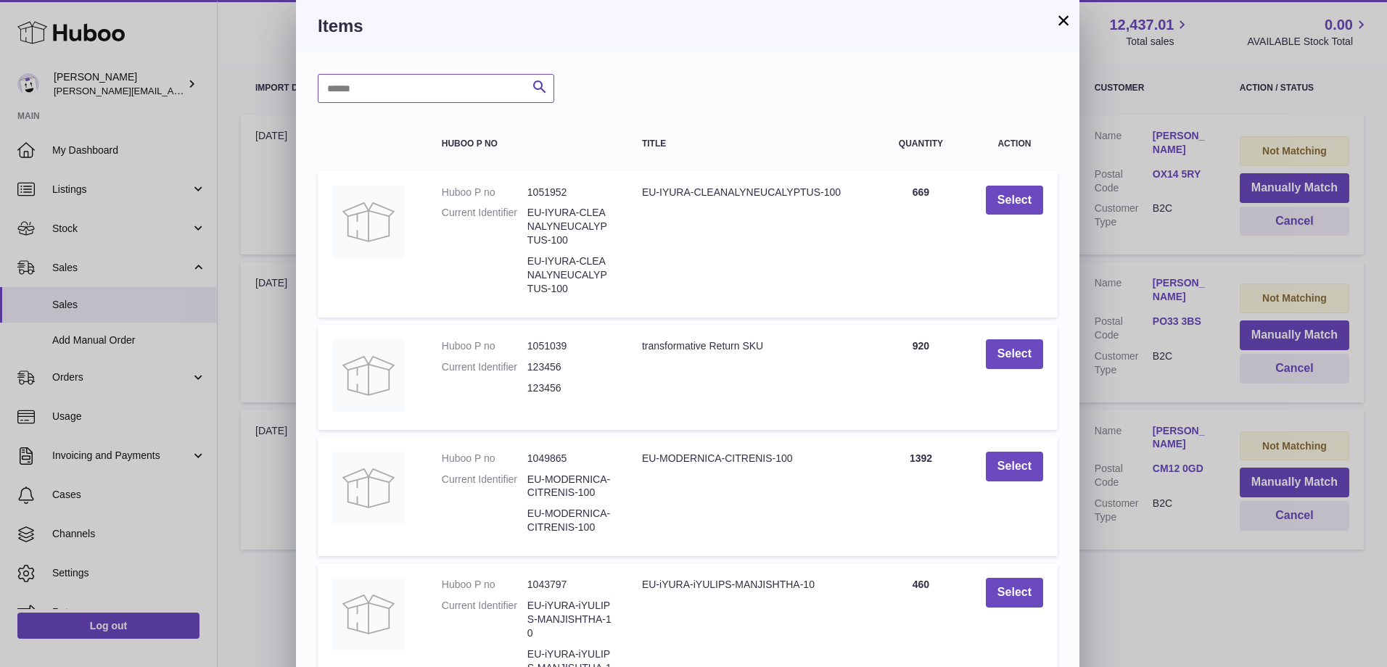
click at [467, 96] on input "text" at bounding box center [436, 88] width 236 height 29
type input "****"
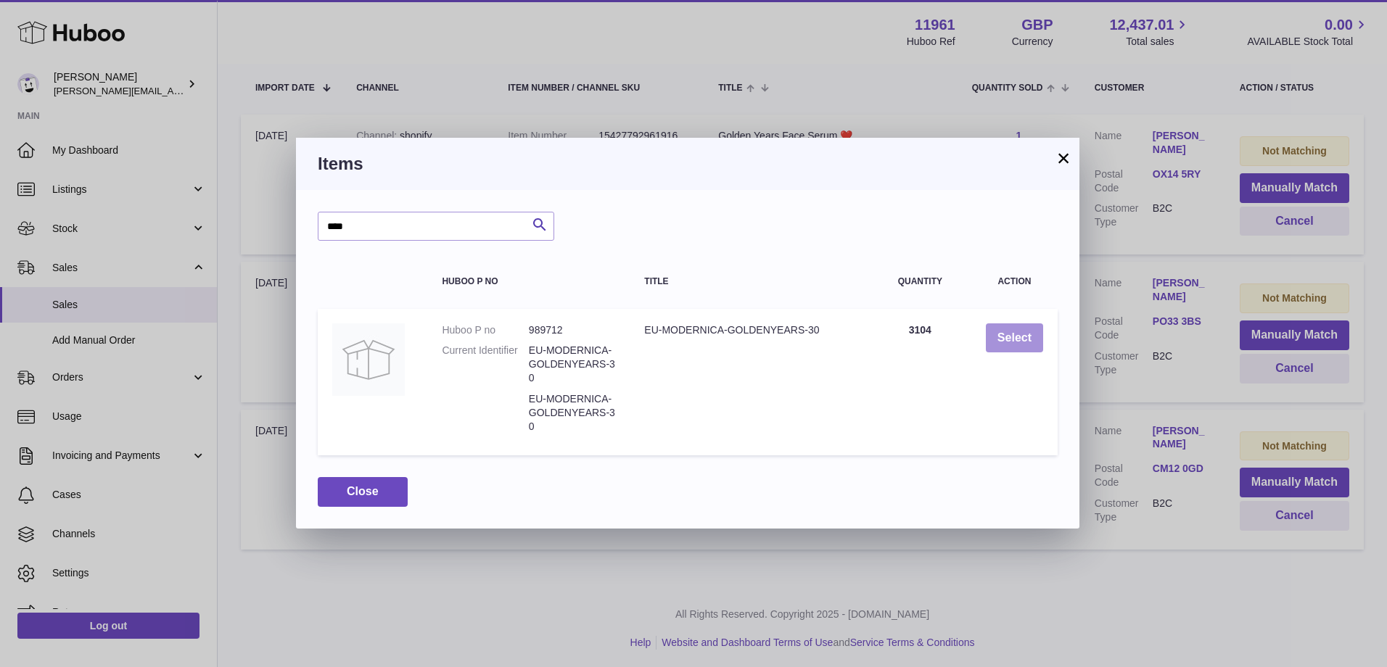
click at [1014, 330] on button "Select" at bounding box center [1013, 338] width 57 height 30
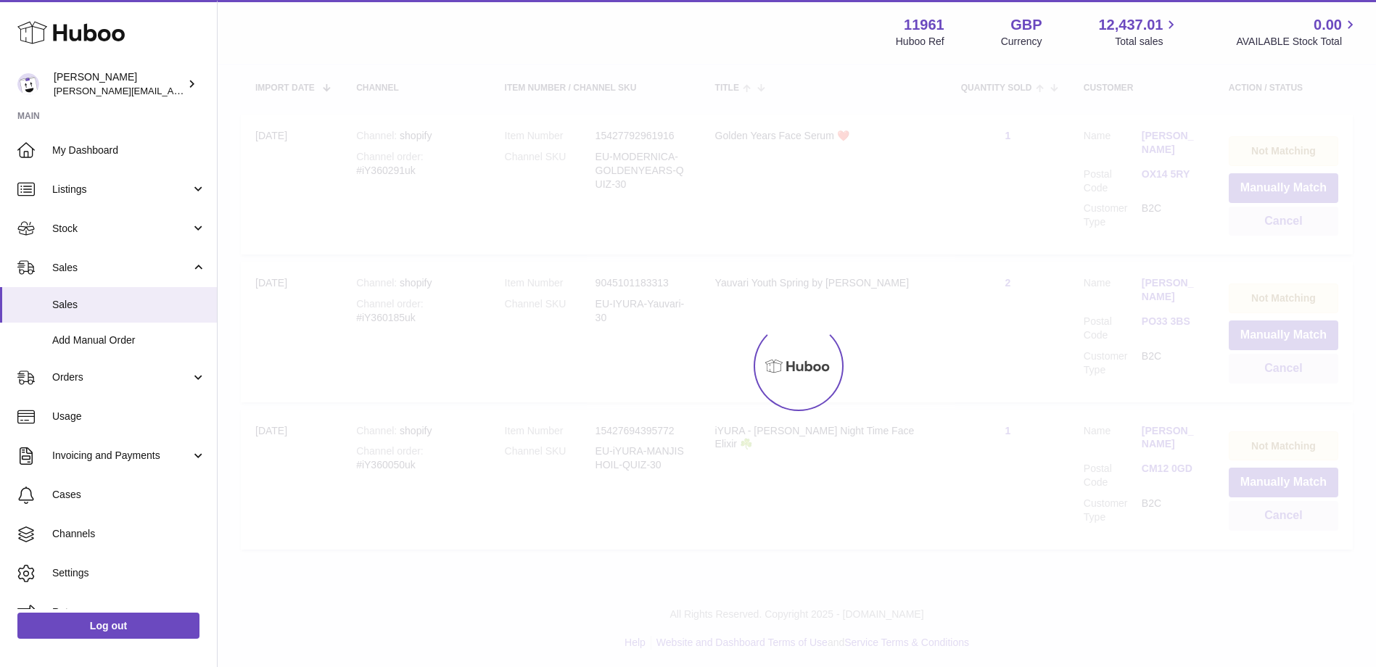
scroll to position [125, 0]
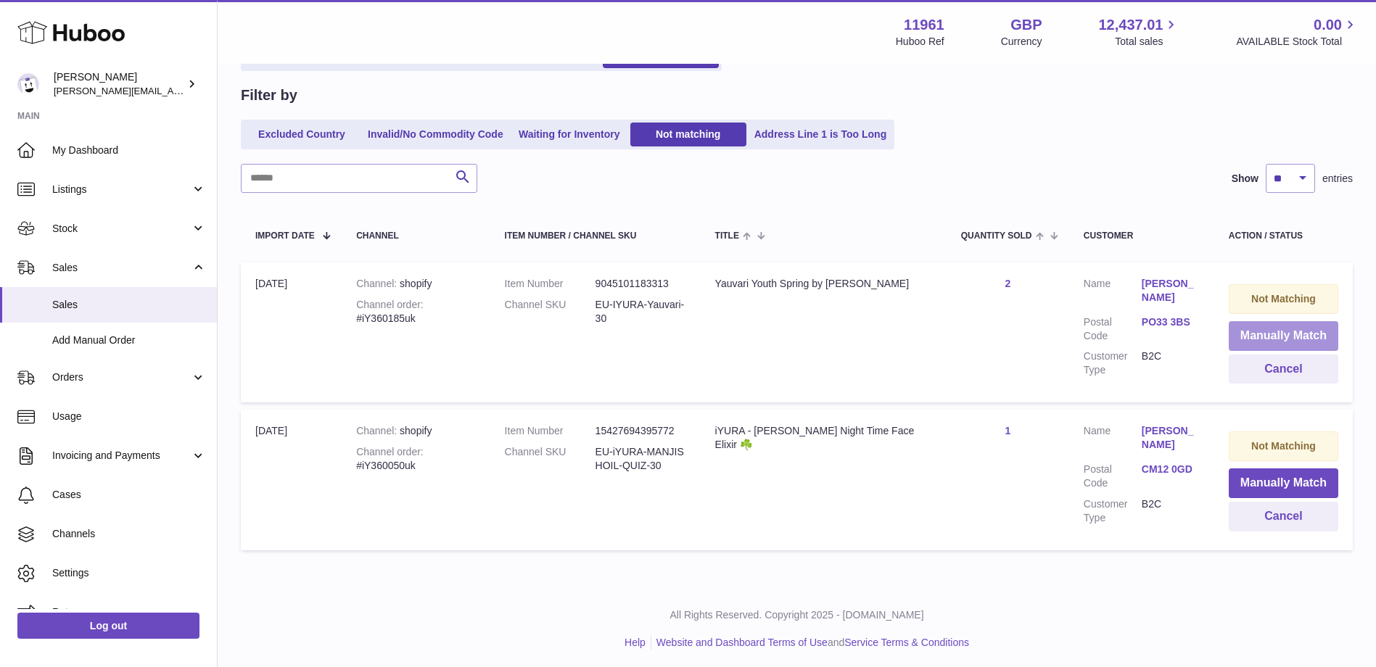
click at [1295, 327] on button "Manually Match" at bounding box center [1282, 336] width 109 height 30
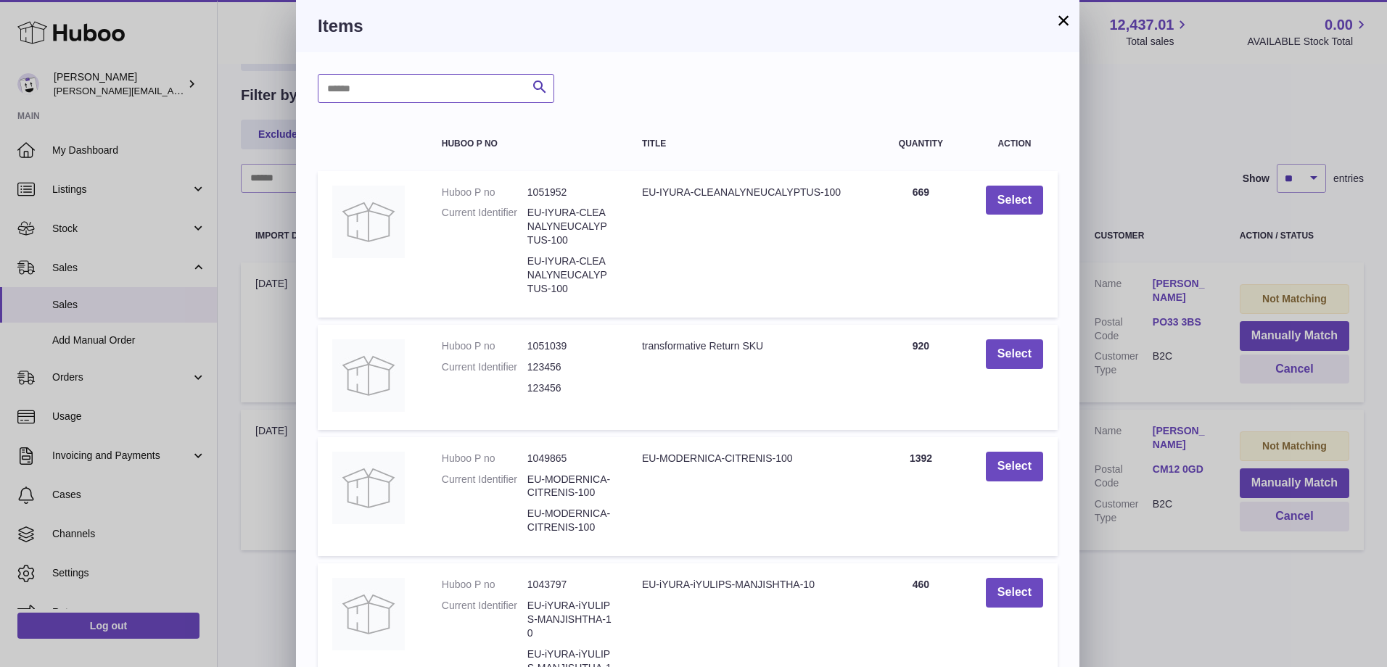
click at [505, 93] on input "text" at bounding box center [436, 88] width 236 height 29
type input "******"
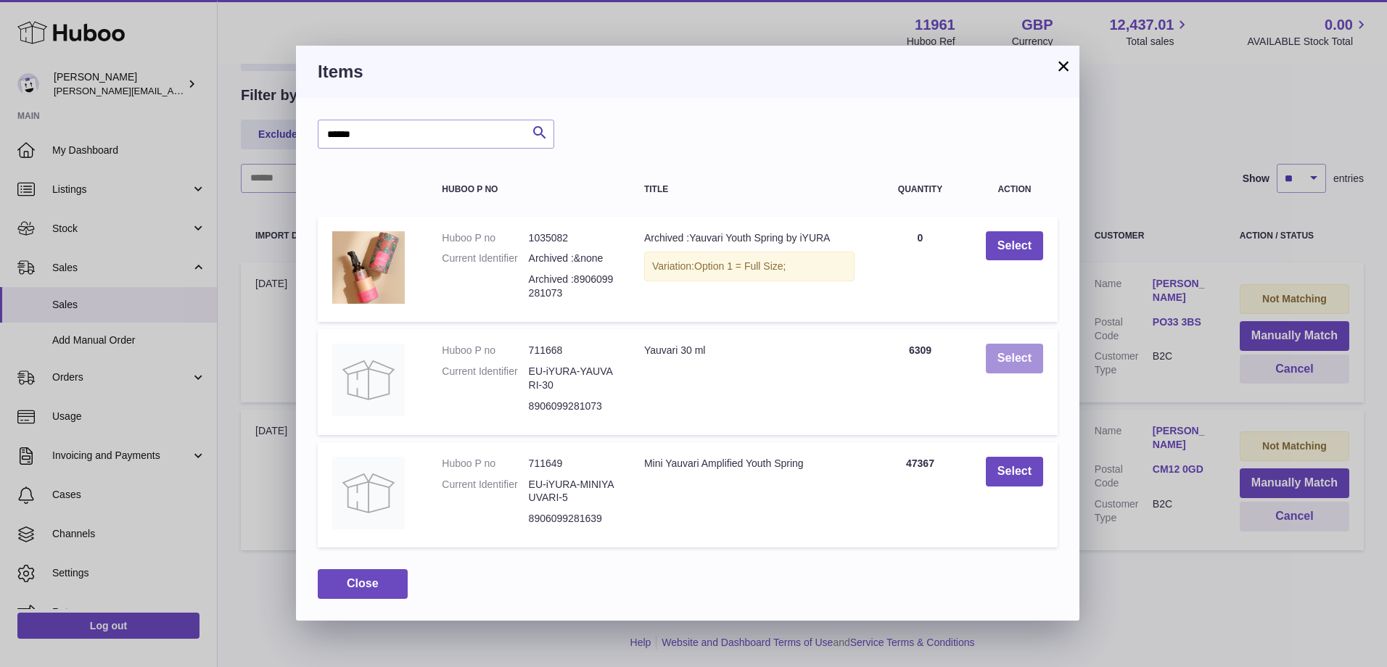
click at [1012, 347] on button "Select" at bounding box center [1013, 359] width 57 height 30
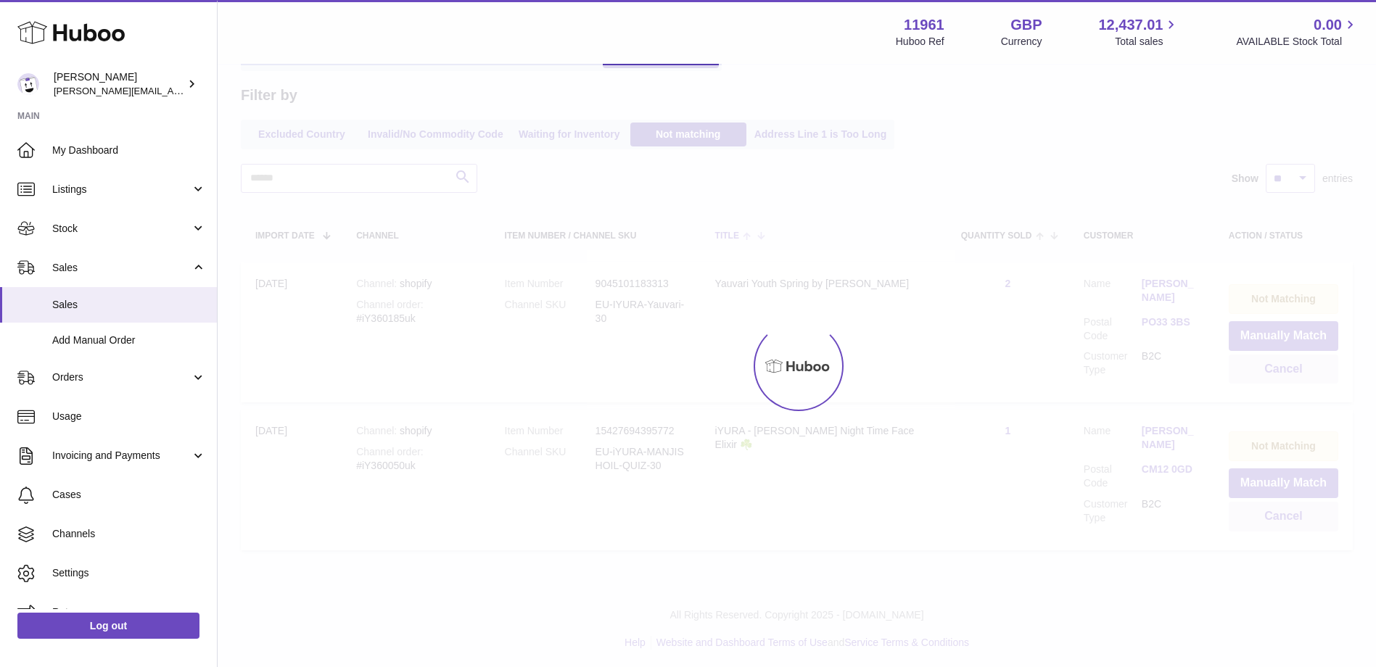
scroll to position [0, 0]
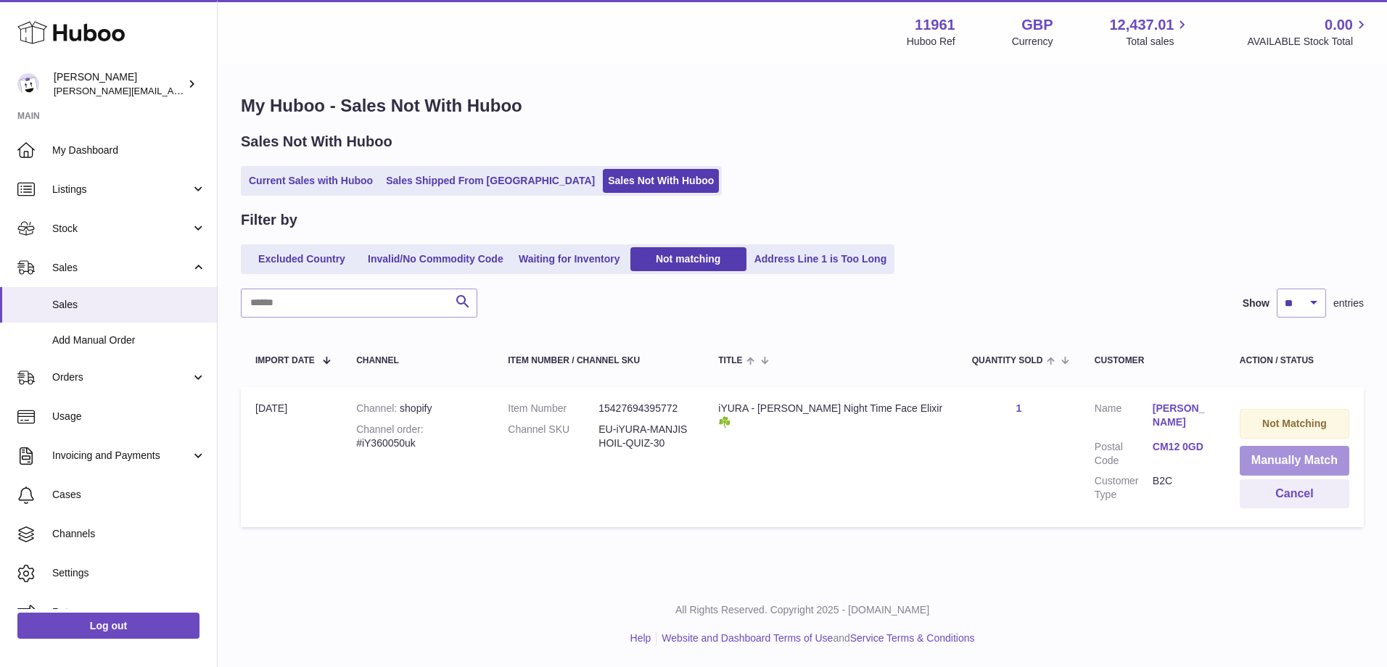
click at [1296, 467] on button "Manually Match" at bounding box center [1293, 461] width 109 height 30
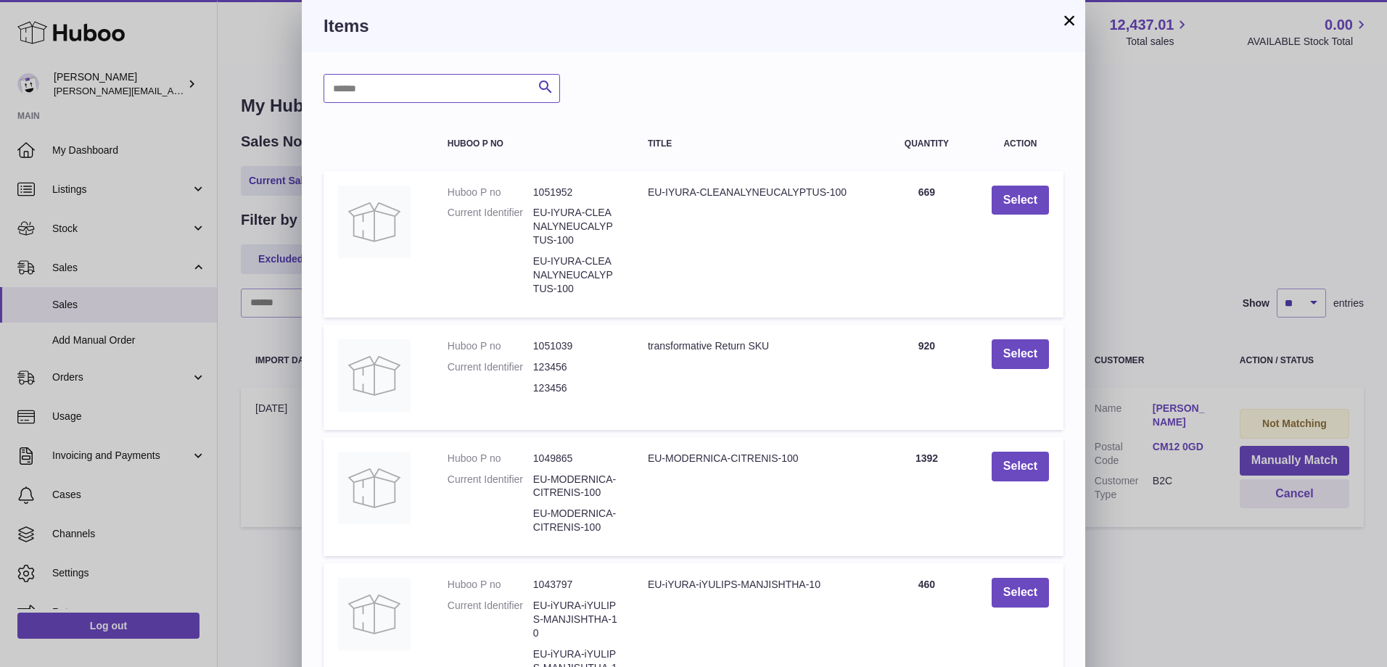
click at [443, 83] on input "text" at bounding box center [441, 88] width 236 height 29
type input "*******"
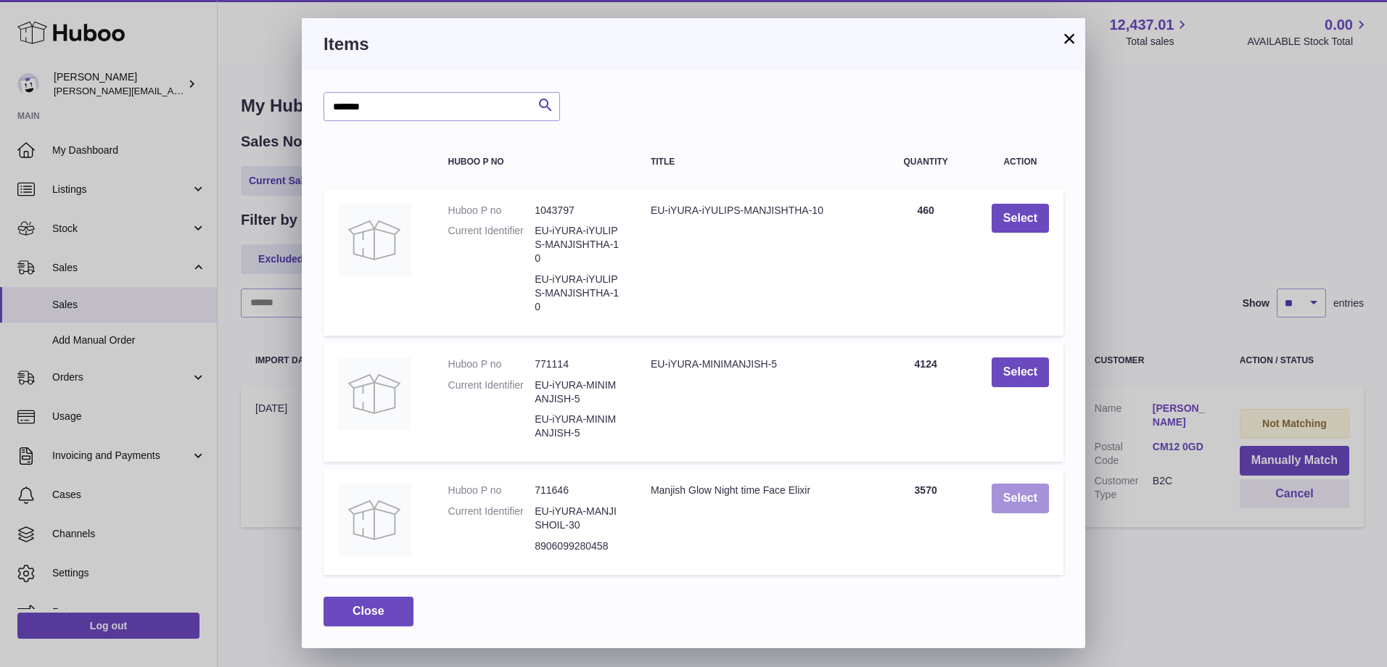
click at [1017, 503] on button "Select" at bounding box center [1019, 499] width 57 height 30
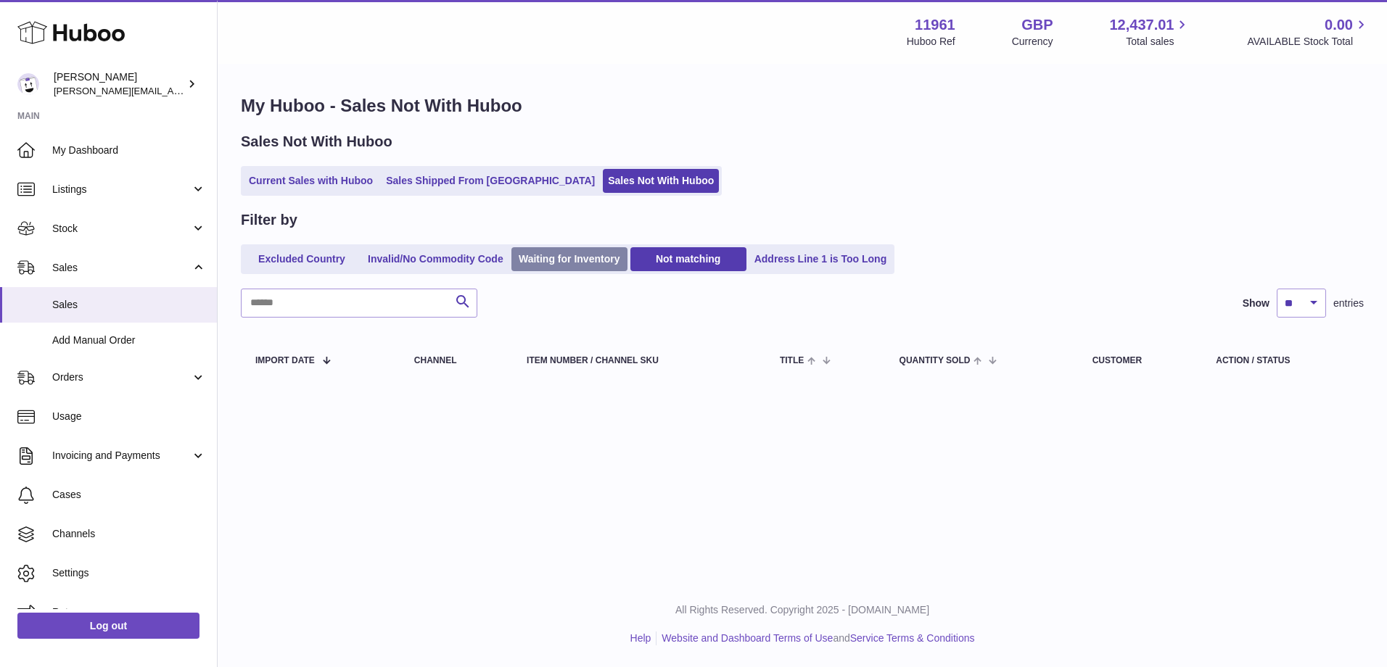
click at [579, 264] on link "Waiting for Inventory" at bounding box center [569, 259] width 116 height 24
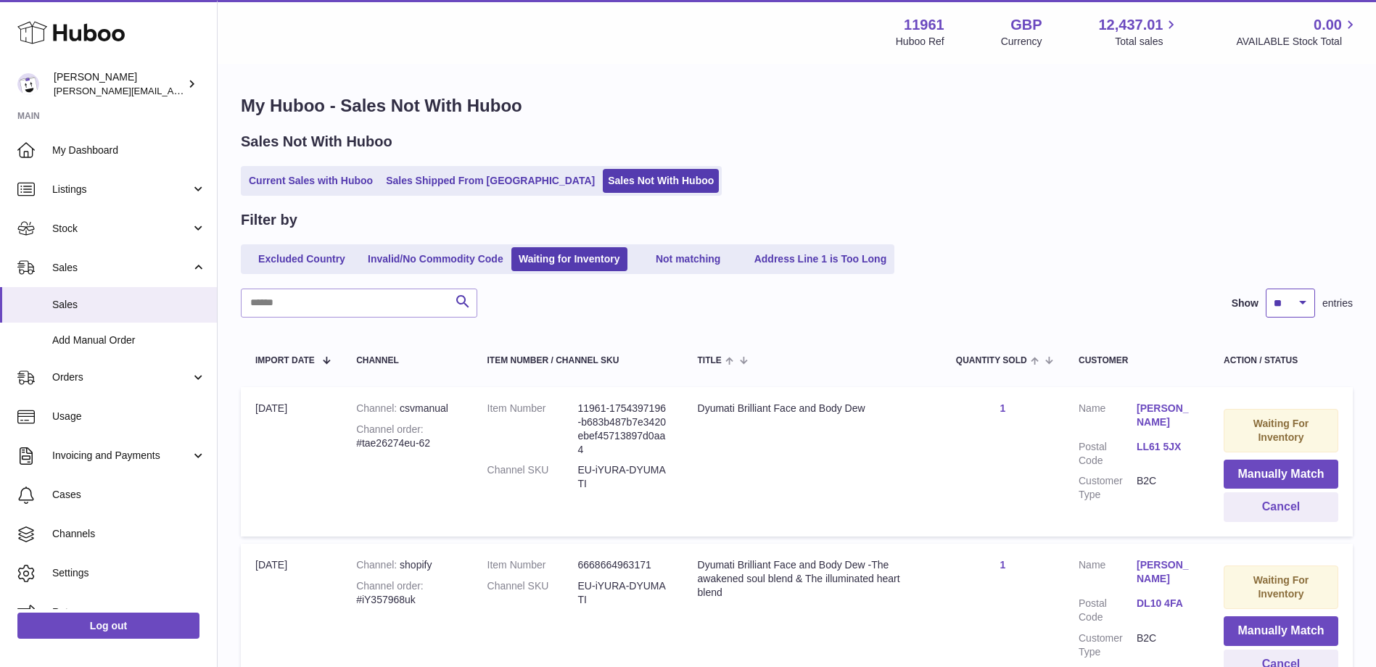
click at [1294, 307] on select "** ** ** ***" at bounding box center [1289, 303] width 49 height 29
select select "***"
click at [1265, 289] on select "** ** ** ***" at bounding box center [1289, 303] width 49 height 29
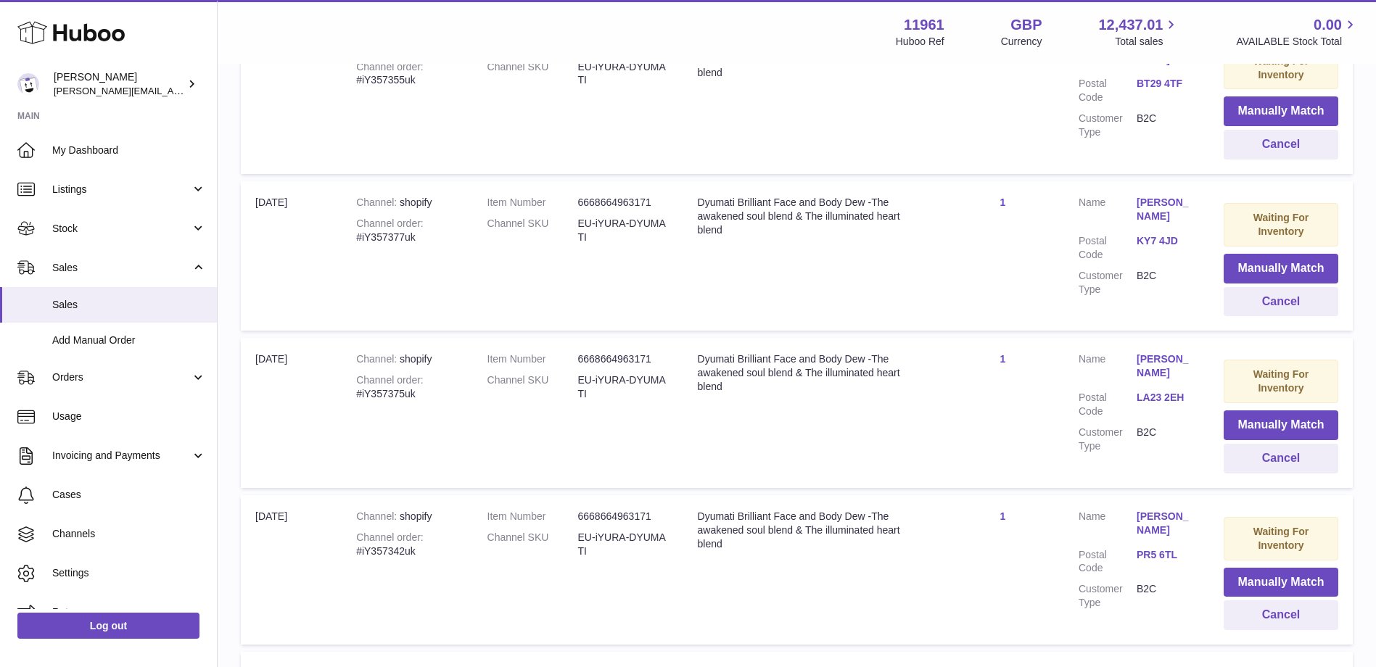
scroll to position [4141, 0]
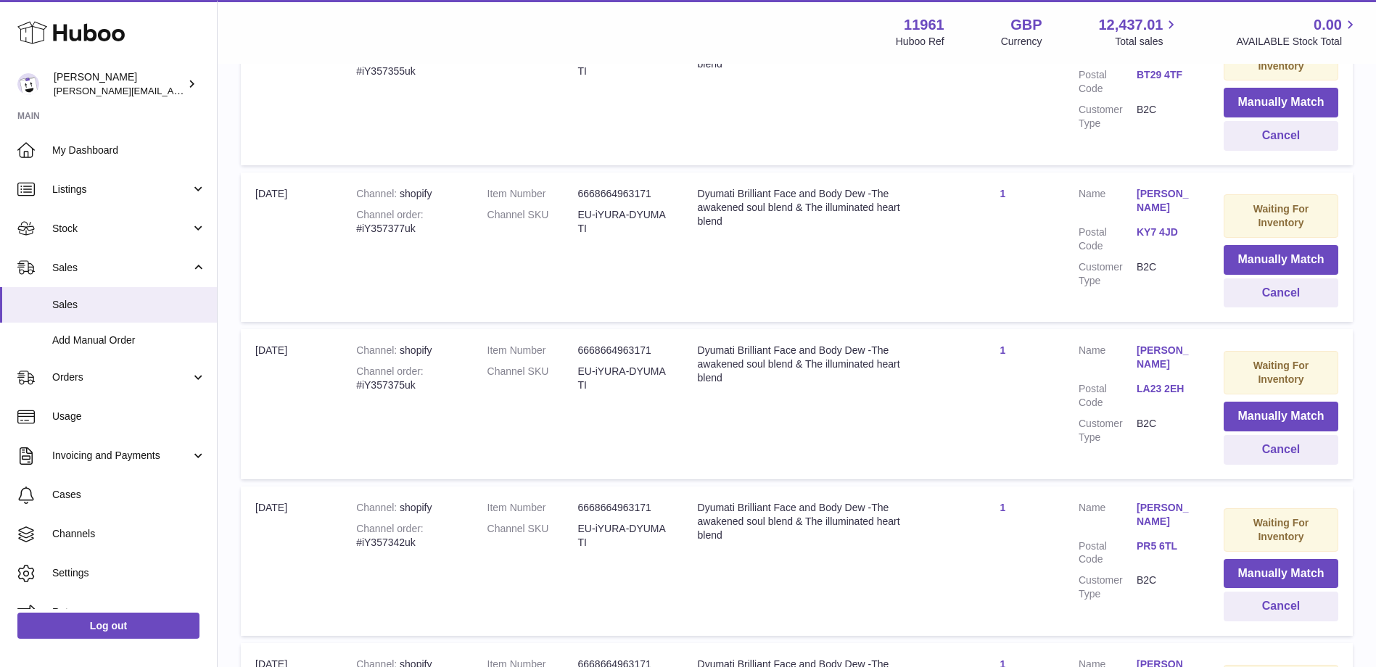
click at [822, 227] on div "Dyumati Brilliant Face and Body Dew -The awakened soul blend & The illuminated …" at bounding box center [812, 207] width 229 height 41
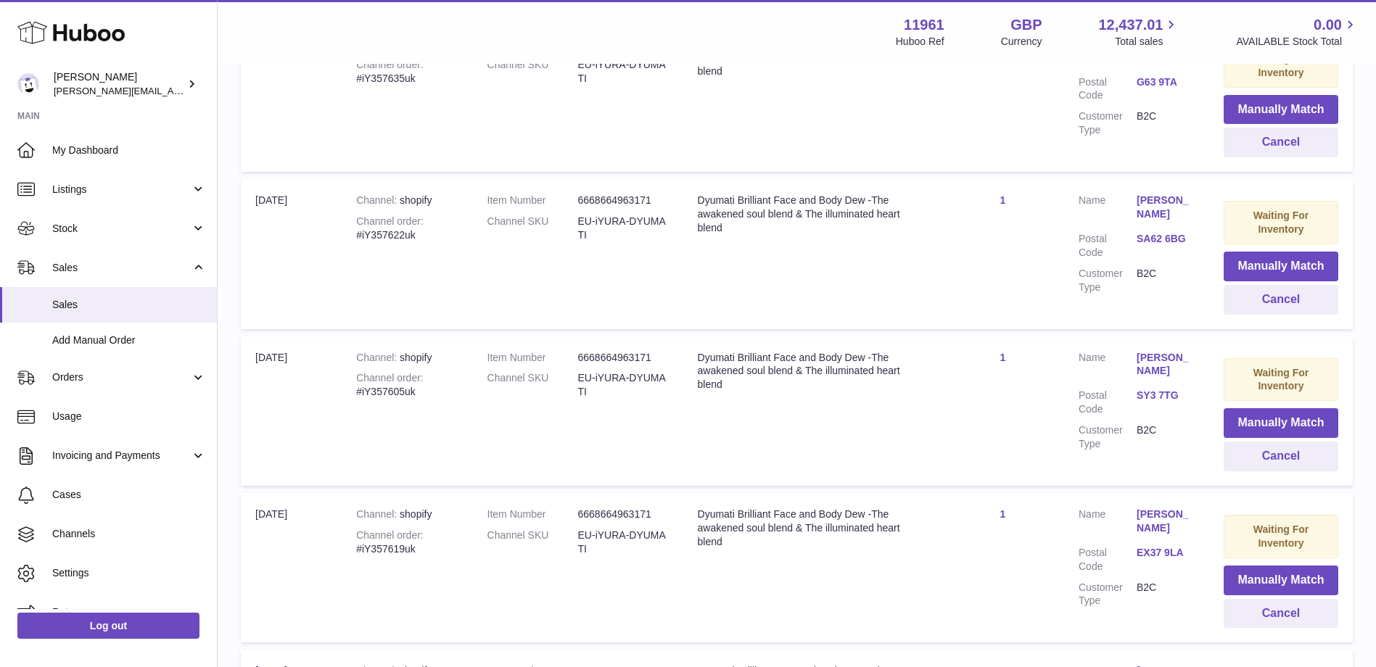
scroll to position [1893, 0]
